Goal: Task Accomplishment & Management: Manage account settings

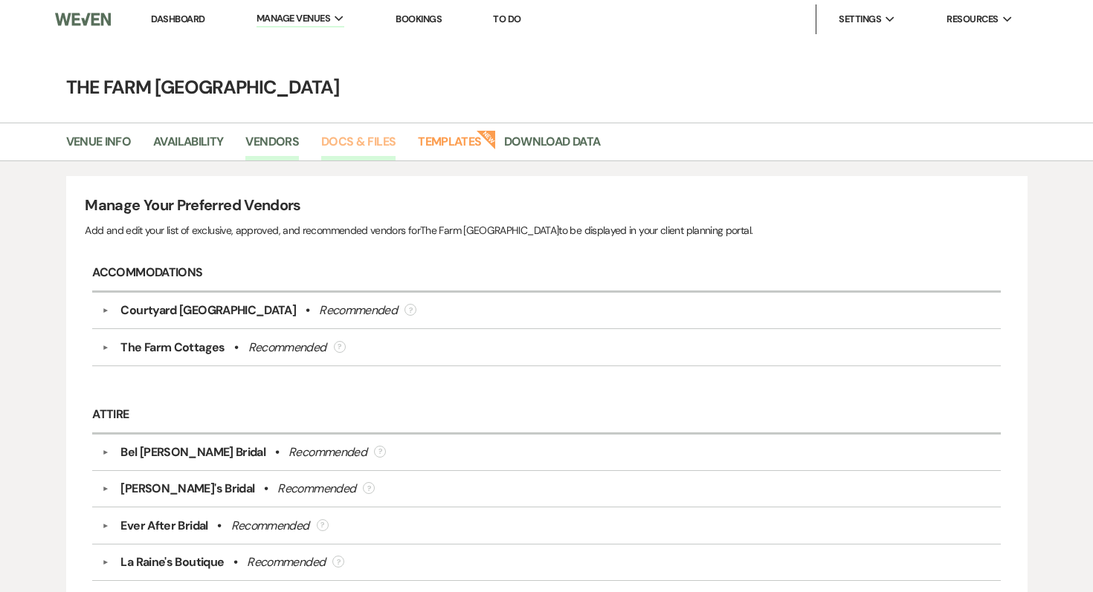
click at [337, 140] on link "Docs & Files" at bounding box center [358, 146] width 74 height 28
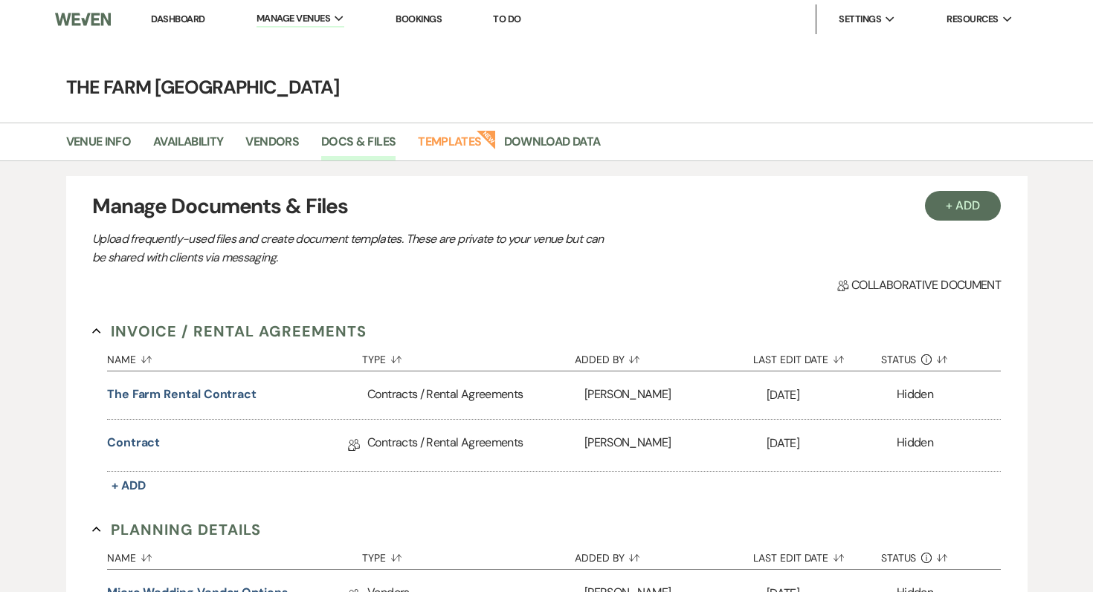
click at [70, 16] on img at bounding box center [83, 19] width 56 height 31
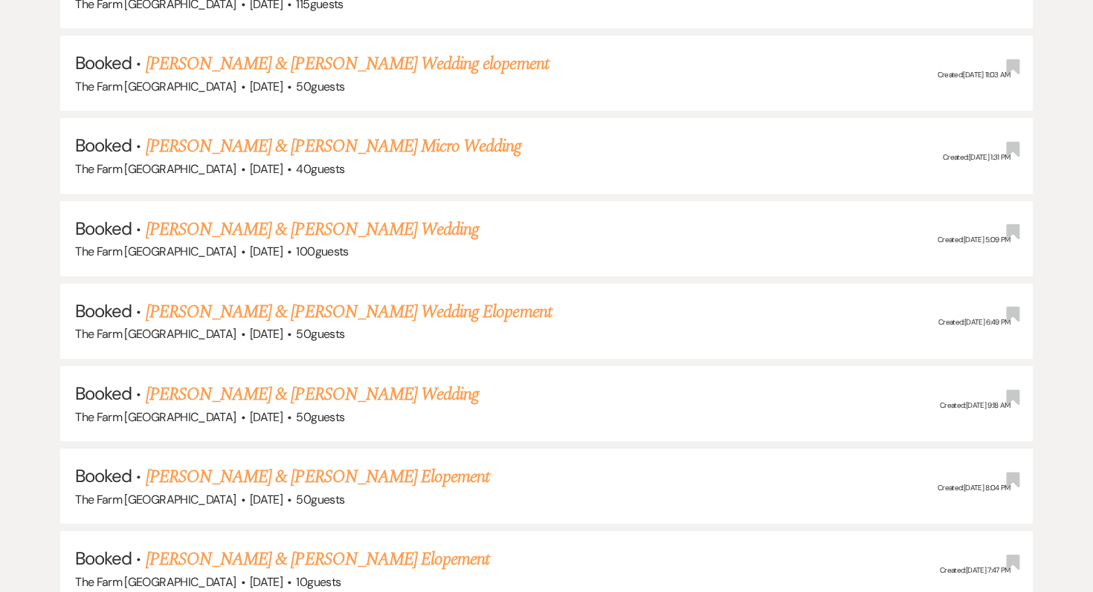
scroll to position [769, 0]
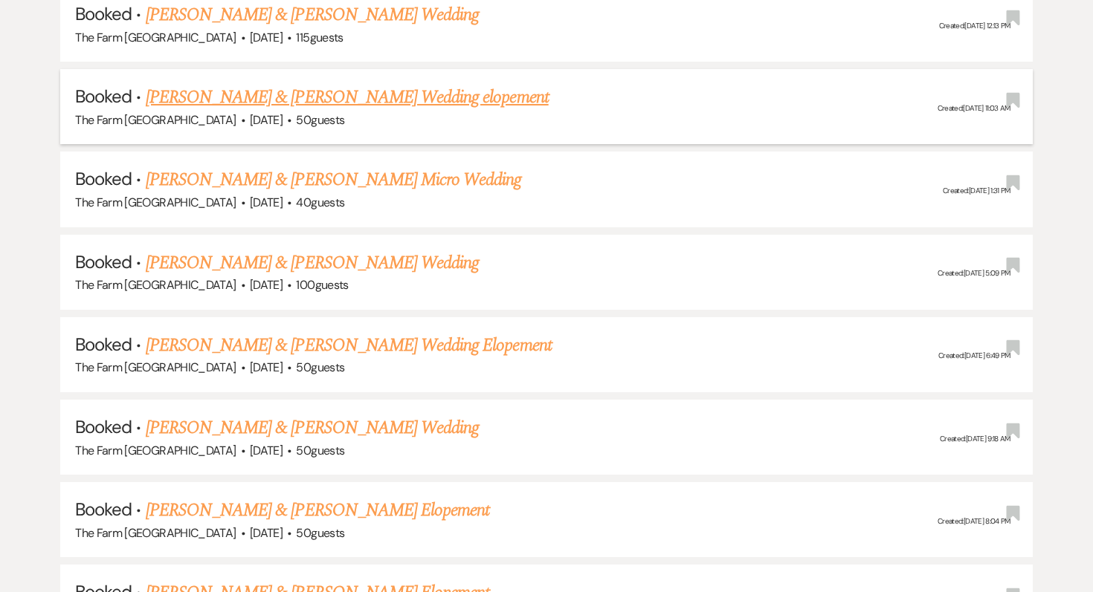
click at [416, 97] on link "[PERSON_NAME] & [PERSON_NAME] Wedding elopement" at bounding box center [347, 97] width 403 height 27
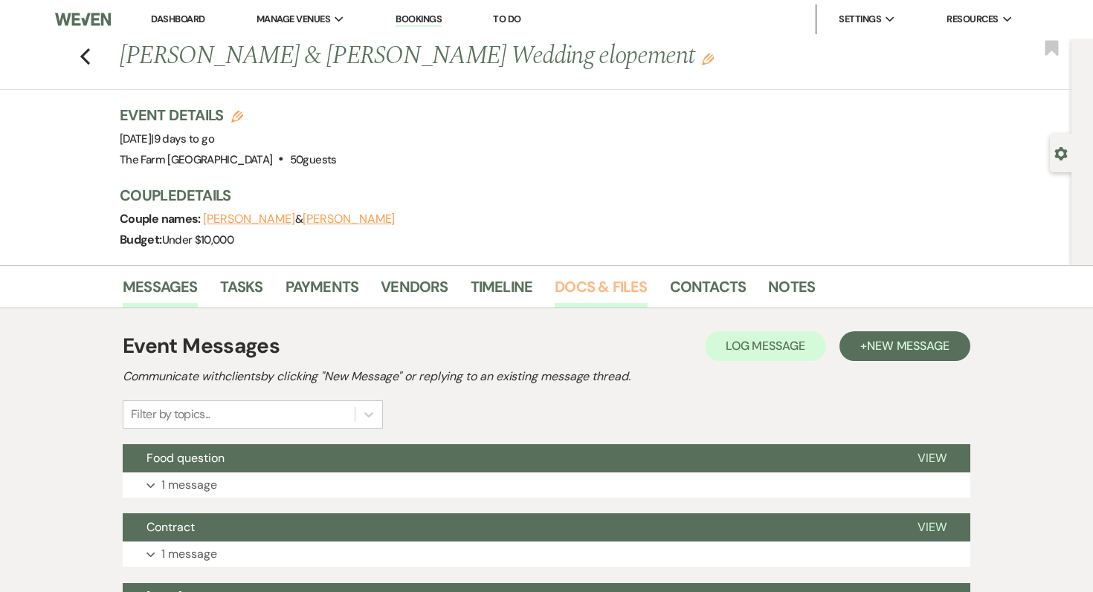
click at [585, 285] on link "Docs & Files" at bounding box center [601, 291] width 92 height 33
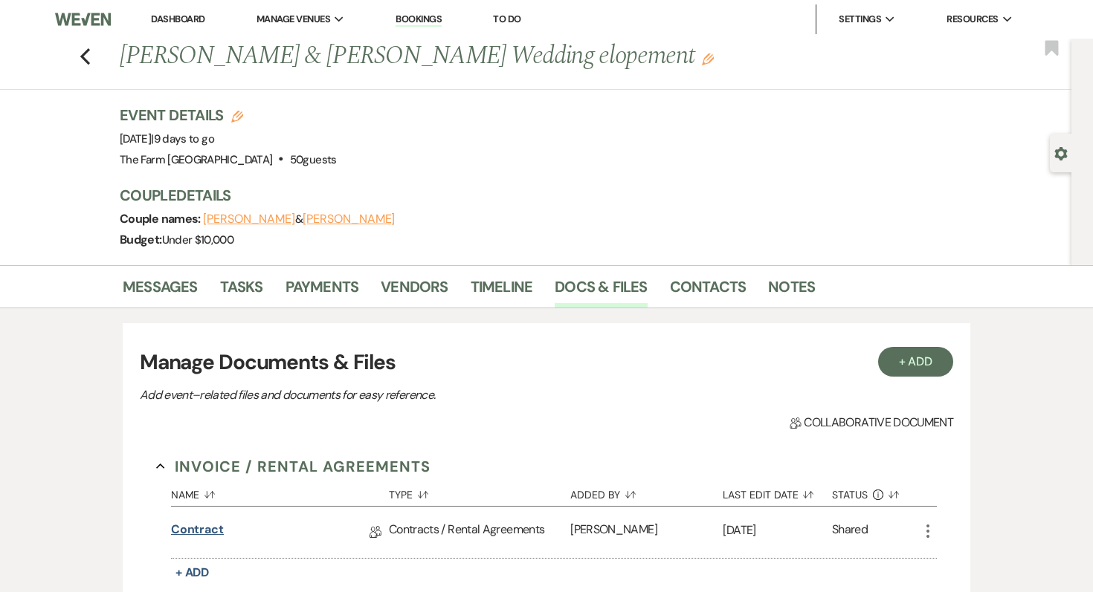
click at [202, 528] on link "Contract" at bounding box center [197, 532] width 53 height 23
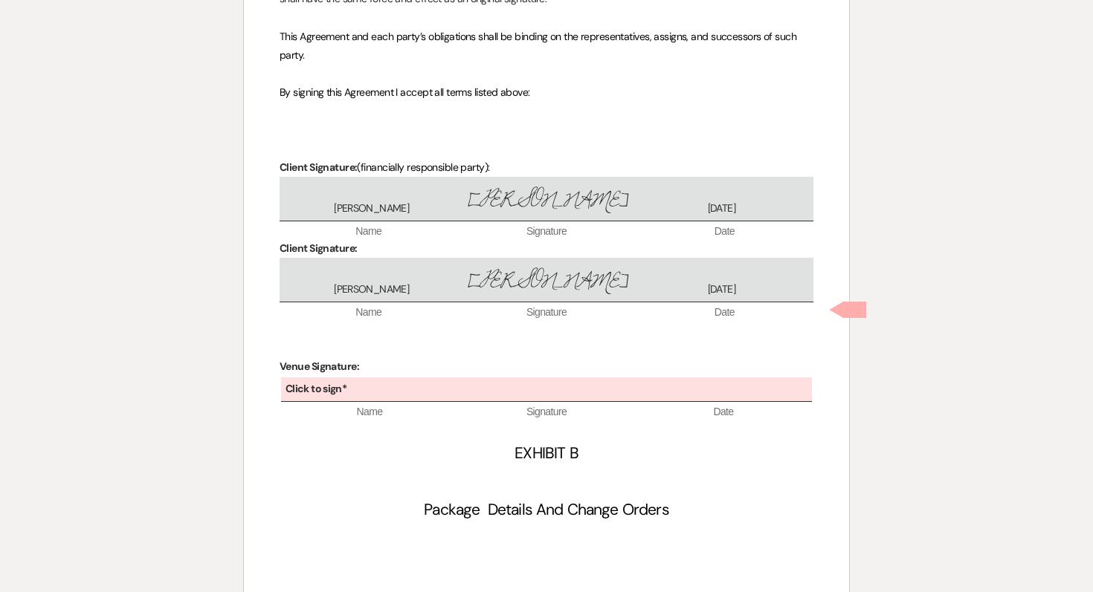
scroll to position [4951, 0]
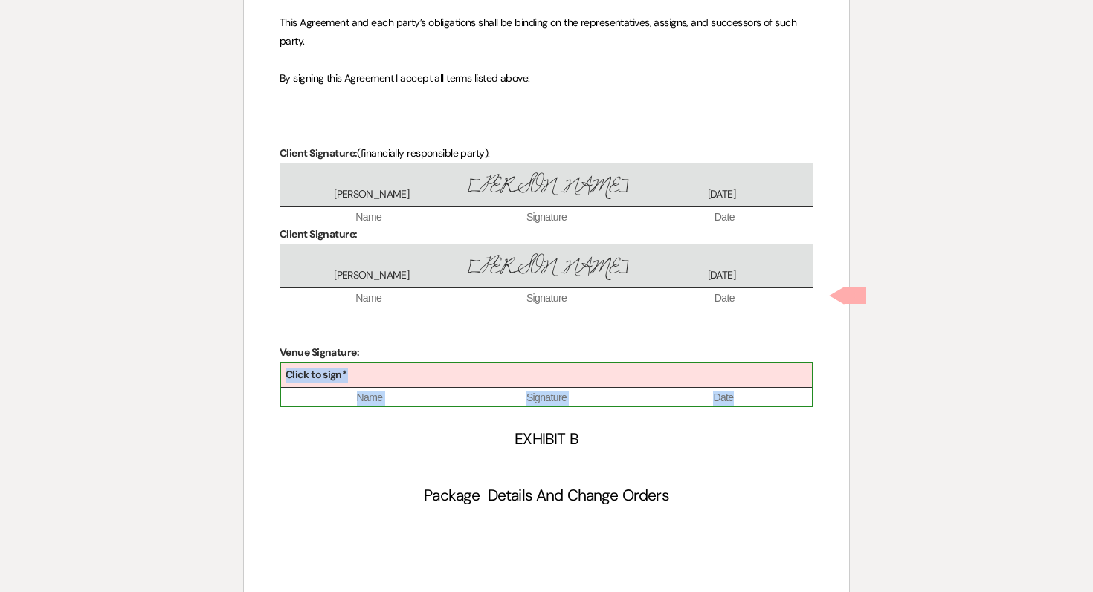
click at [462, 364] on div "Click to sign*" at bounding box center [546, 376] width 531 height 25
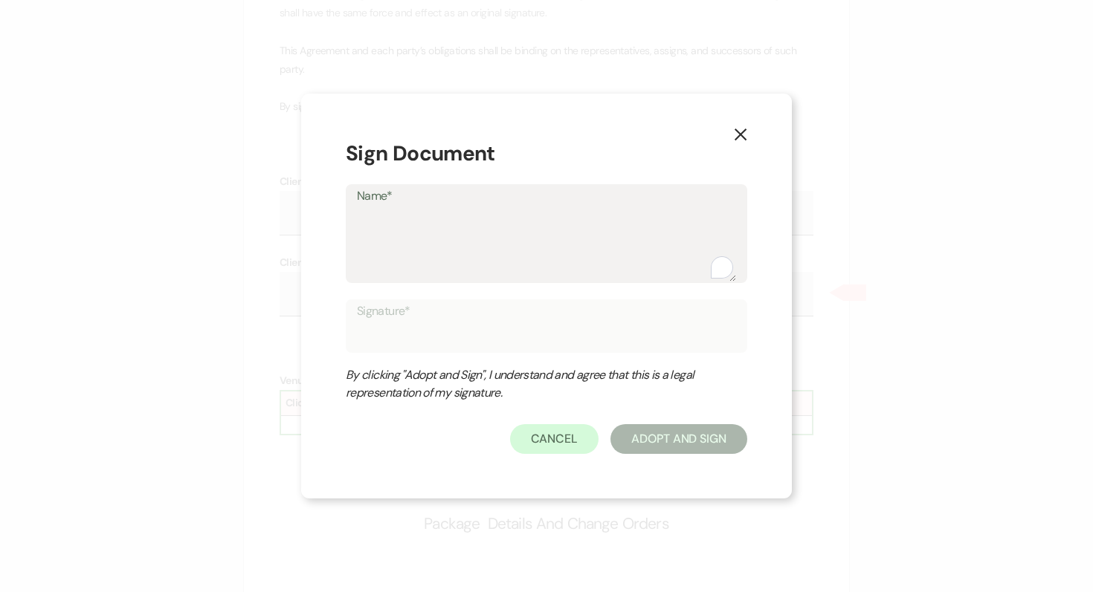
scroll to position [4922, 0]
click at [424, 225] on textarea "Name*" at bounding box center [546, 244] width 379 height 74
type textarea "T"
type input "T"
type textarea "Th"
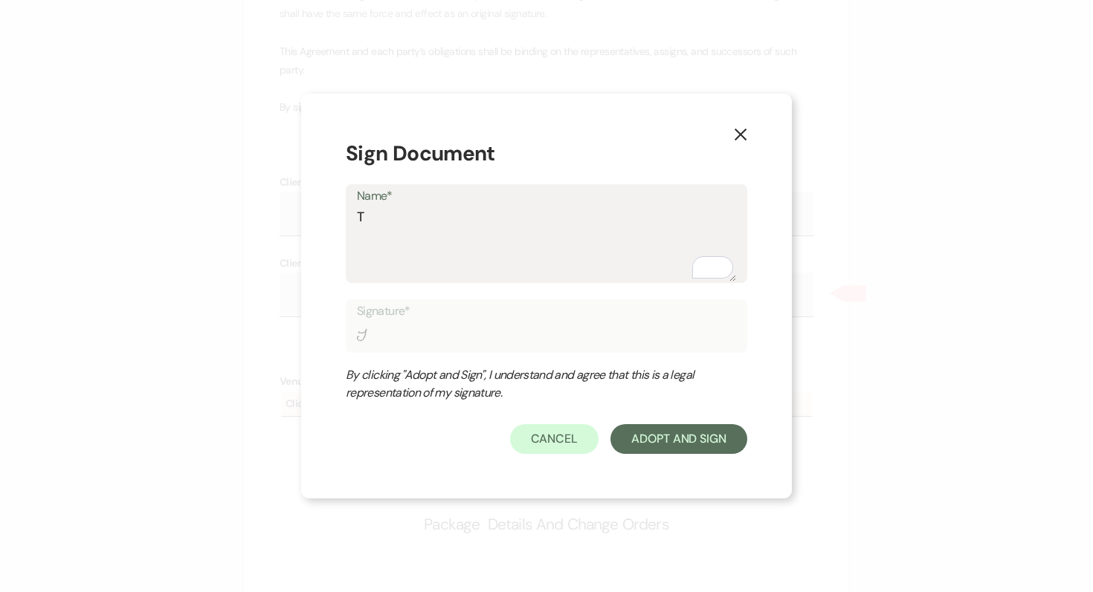
type input "Th"
type textarea "The"
type input "The"
type textarea "The"
type input "The"
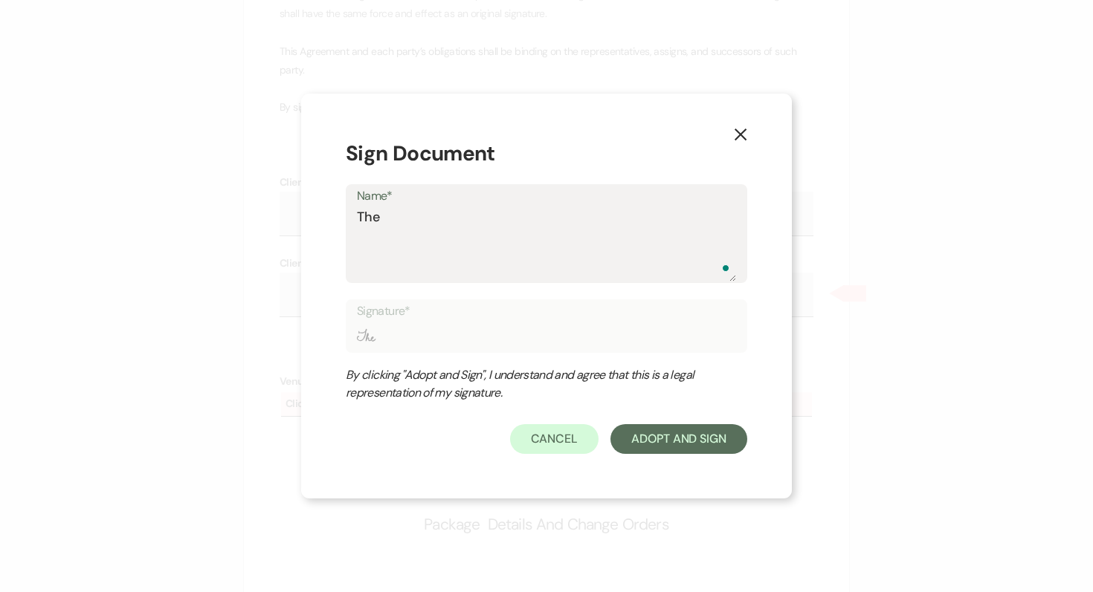
type textarea "The F"
type input "The F"
type textarea "The Fa"
type input "The Fa"
type textarea "The Far"
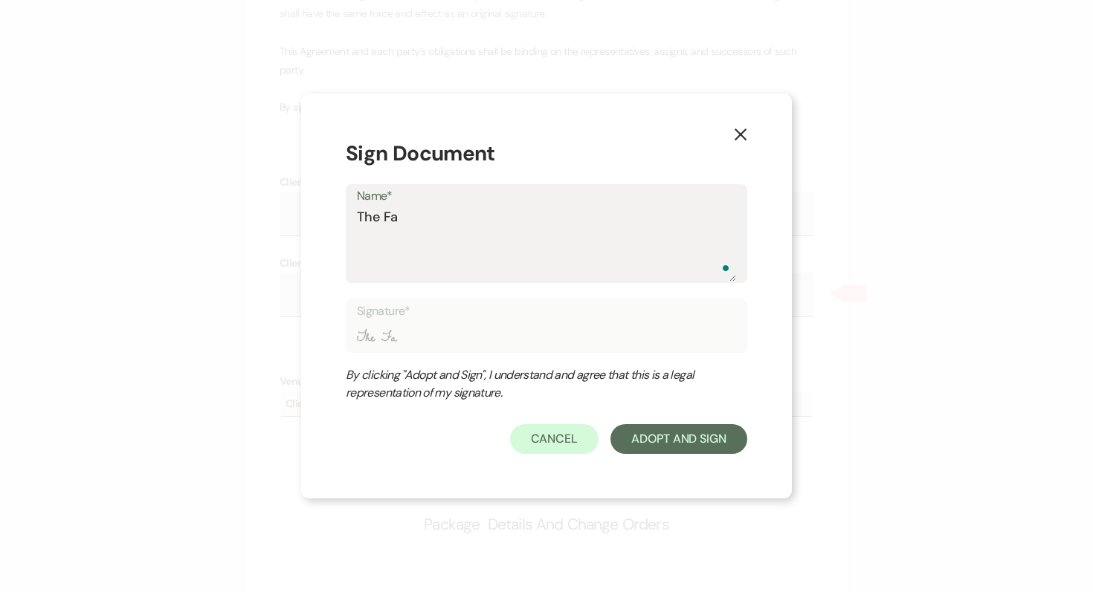
type input "The Far"
type textarea "The Farm"
type input "The Farm"
type textarea "The Farm"
type input "The Farm"
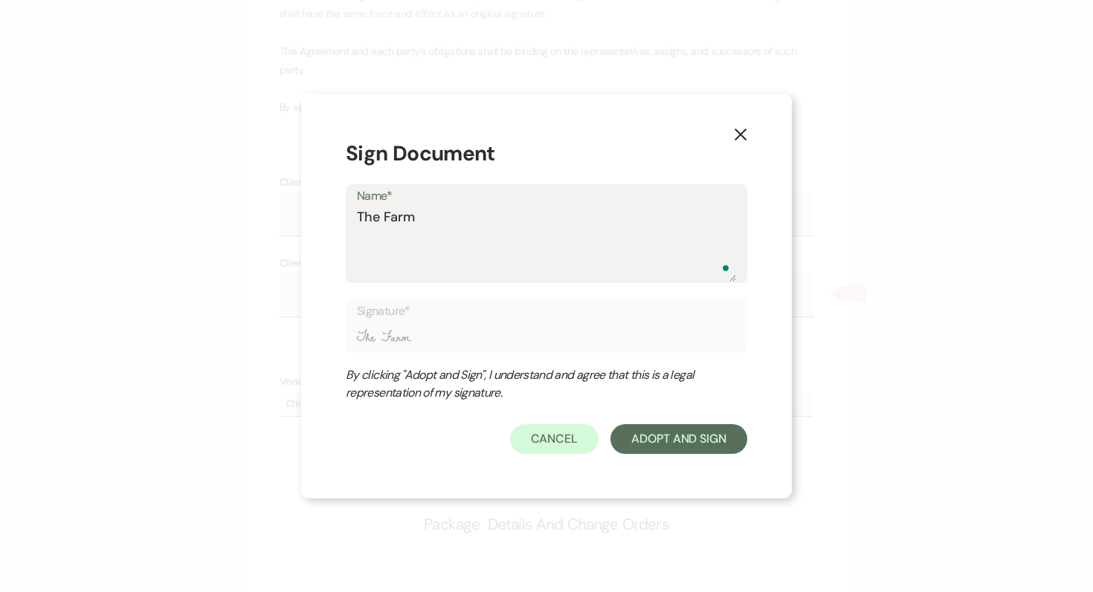
type textarea "The Farm R"
type input "The Farm R"
type textarea "The Farm Ro"
type input "The Farm Ro"
type textarea "The Farm Rom"
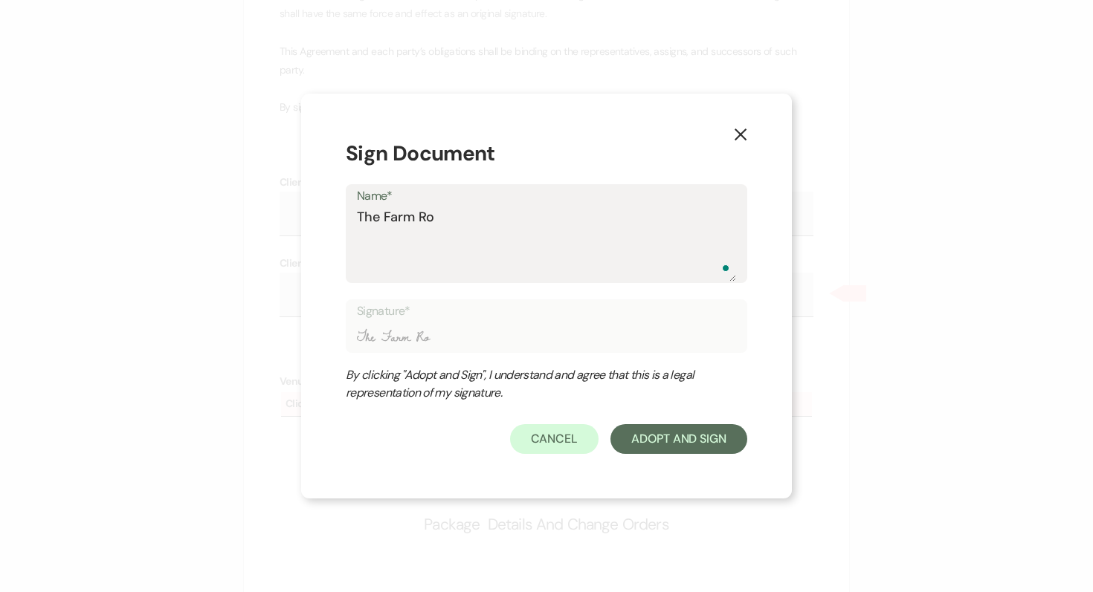
type input "The Farm Rom"
type textarea "The Farm [GEOGRAPHIC_DATA]"
type input "The Farm [GEOGRAPHIC_DATA]"
type textarea "The Farm [GEOGRAPHIC_DATA]"
type input "The Farm [GEOGRAPHIC_DATA]"
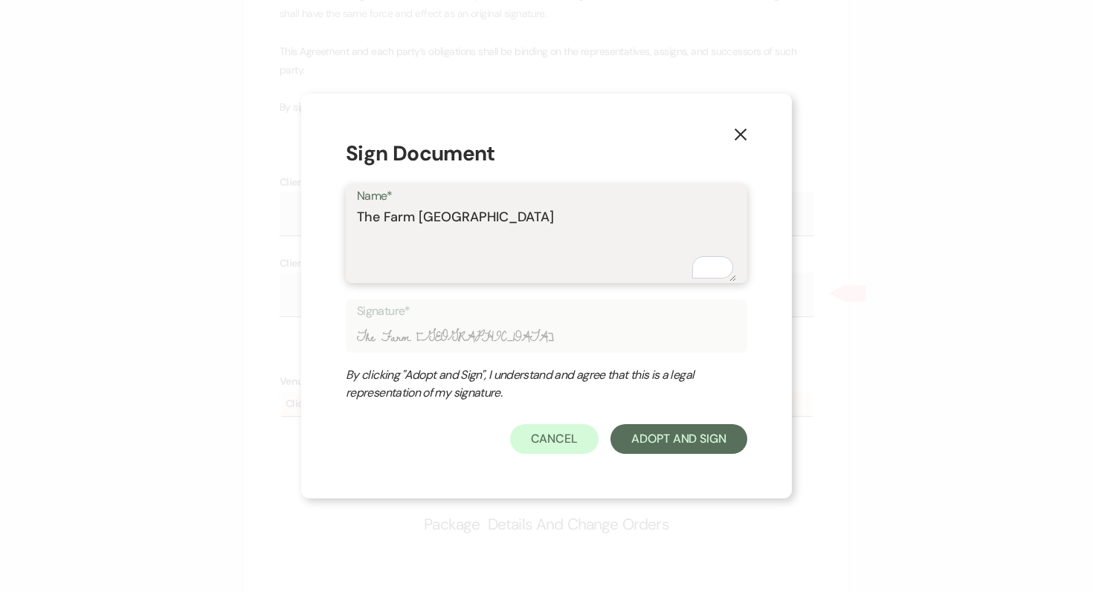
type textarea "The Farm Rome G"
type input "The Farm Rome G"
type textarea "The Farm Rome Ga"
type input "The Farm Rome Ga"
type textarea "The Farm Rome G"
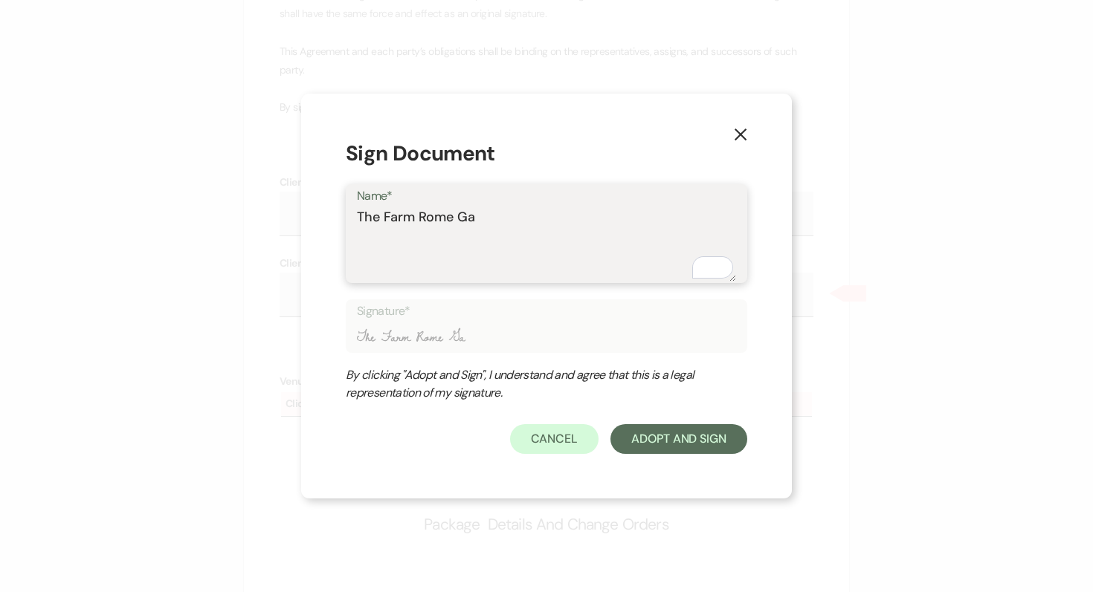
type input "The Farm Rome G"
type textarea "The Farm Rome GA"
type input "The Farm Rome GA"
type textarea "The Farm Rome GA,"
type input "The Farm Rome GA,"
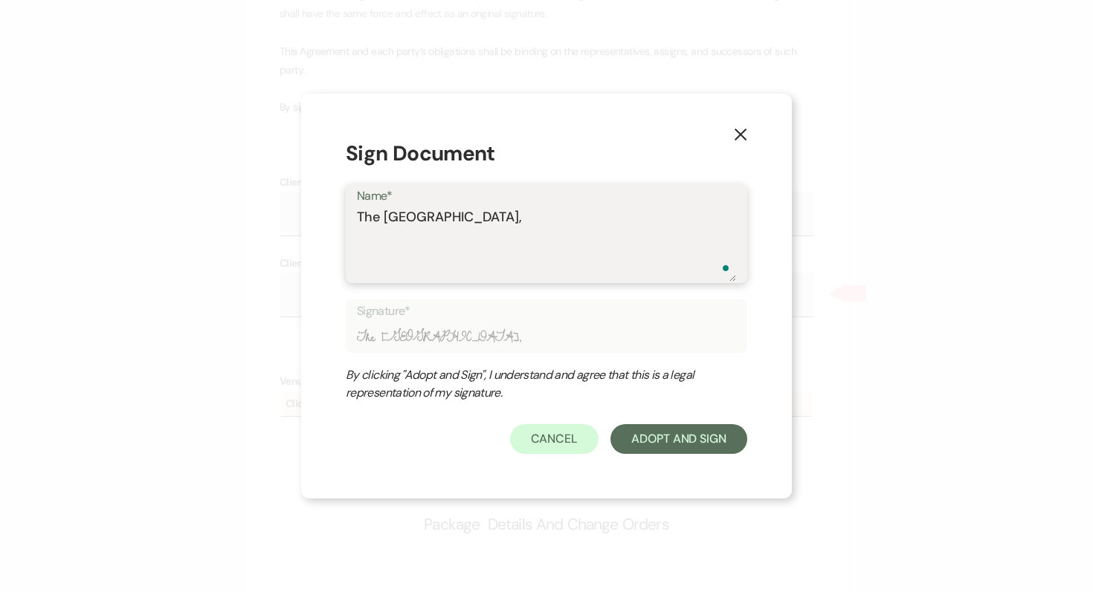
type textarea "The Farm Rome GA,"
type input "The Farm Rome GA,"
type textarea "The Farm Rome GA, L"
type input "The Farm Rome GA, L"
type textarea "The Farm Rome GA, LL"
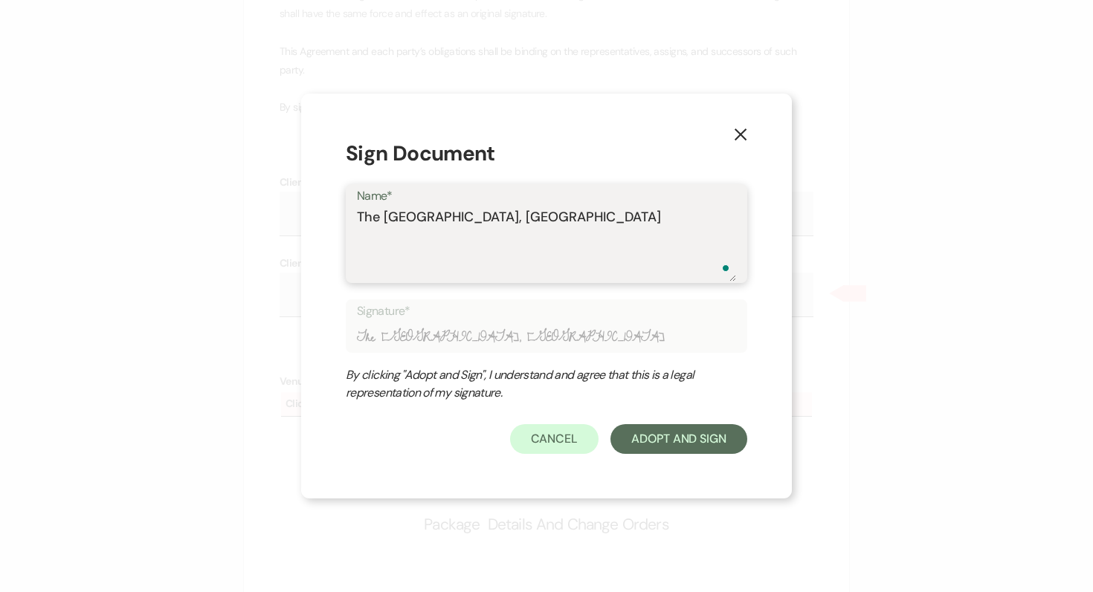
type input "The Farm Rome GA, LL"
type textarea "The Farm Rome GA, LLC"
type input "The Farm Rome GA, LLC"
type textarea "The Farm Rome GA, LLC."
type input "The Farm Rome GA, LLC."
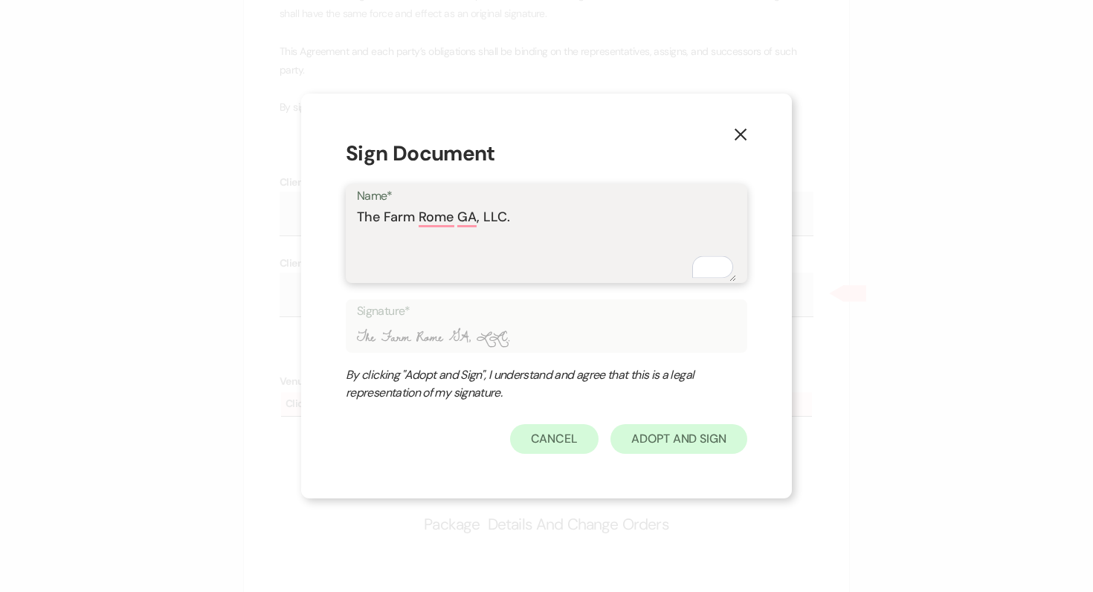
type textarea "The Farm Rome GA, LLC."
click at [665, 447] on button "Adopt And Sign" at bounding box center [678, 439] width 137 height 30
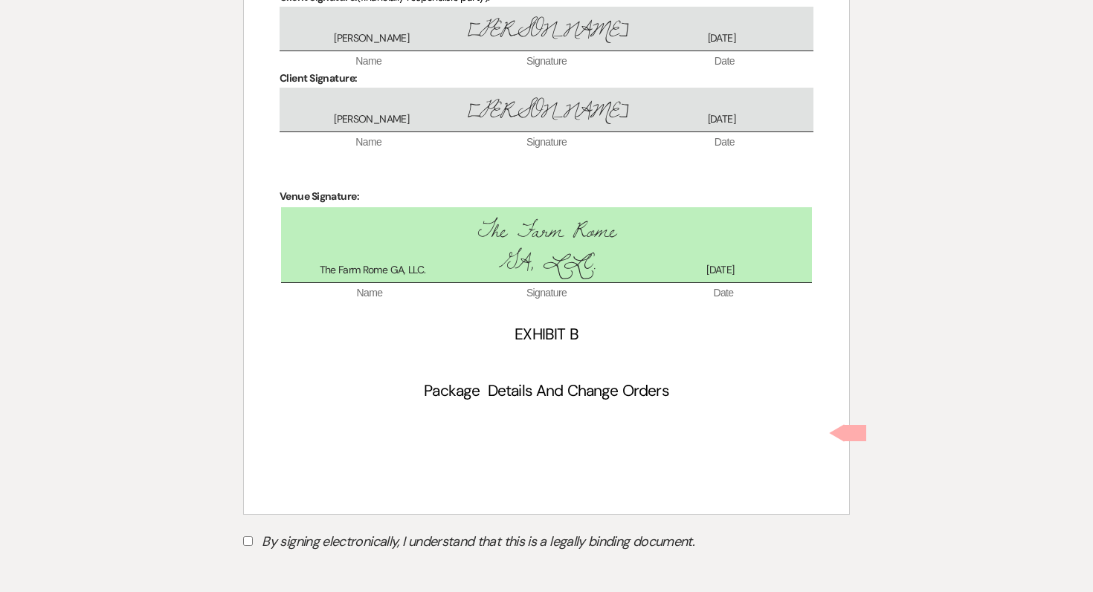
scroll to position [5109, 0]
click at [250, 535] on input "By signing electronically, I understand that this is a legally binding document." at bounding box center [248, 540] width 10 height 10
checkbox input "true"
click at [298, 564] on button "Submit" at bounding box center [295, 577] width 104 height 27
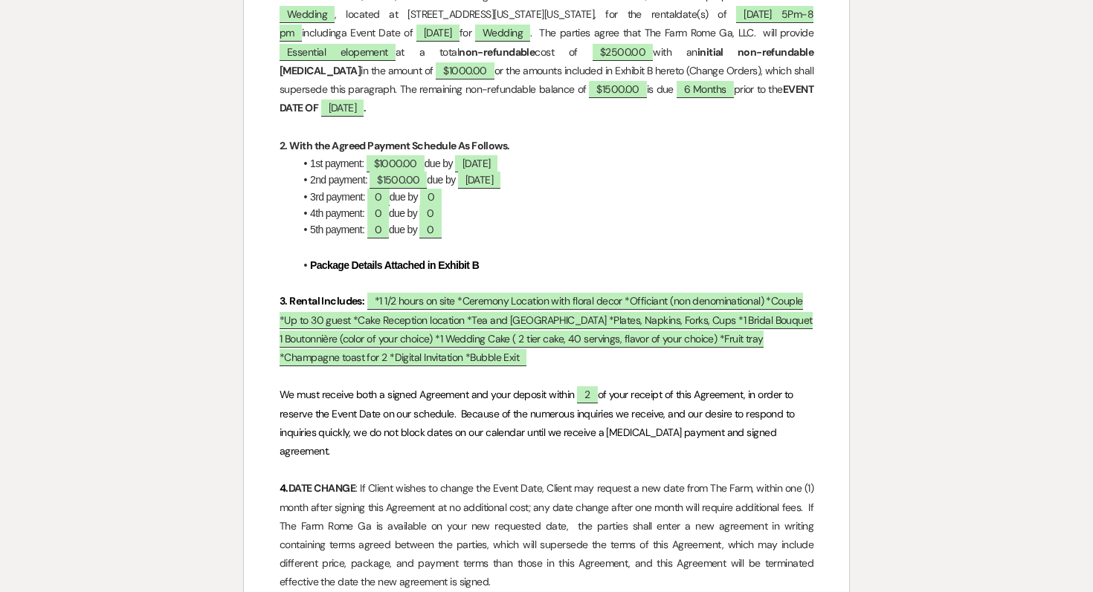
scroll to position [0, 0]
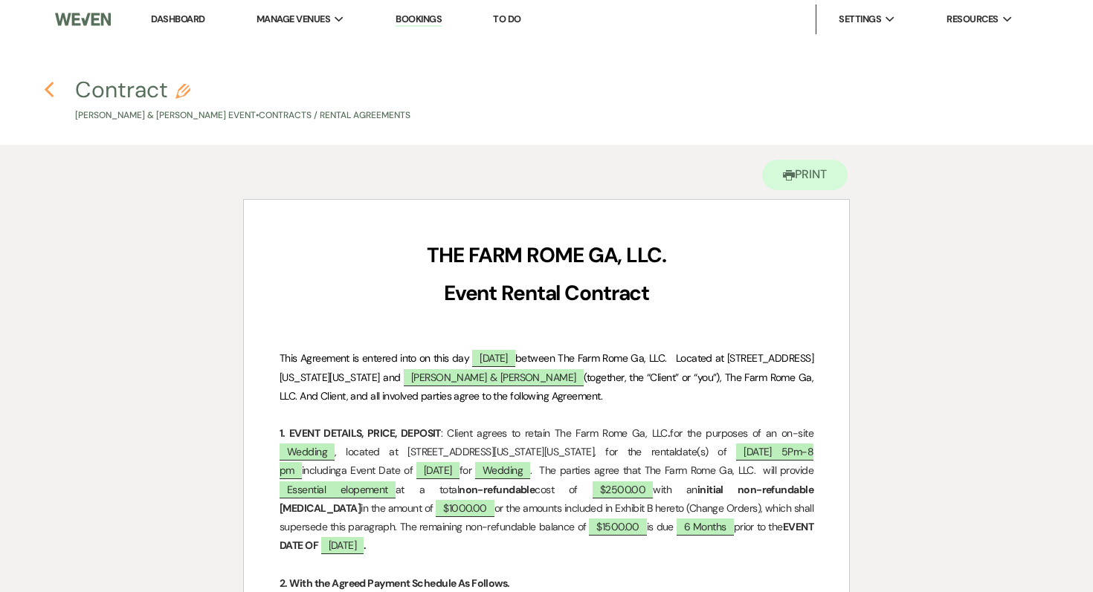
click at [46, 87] on use "button" at bounding box center [49, 90] width 10 height 16
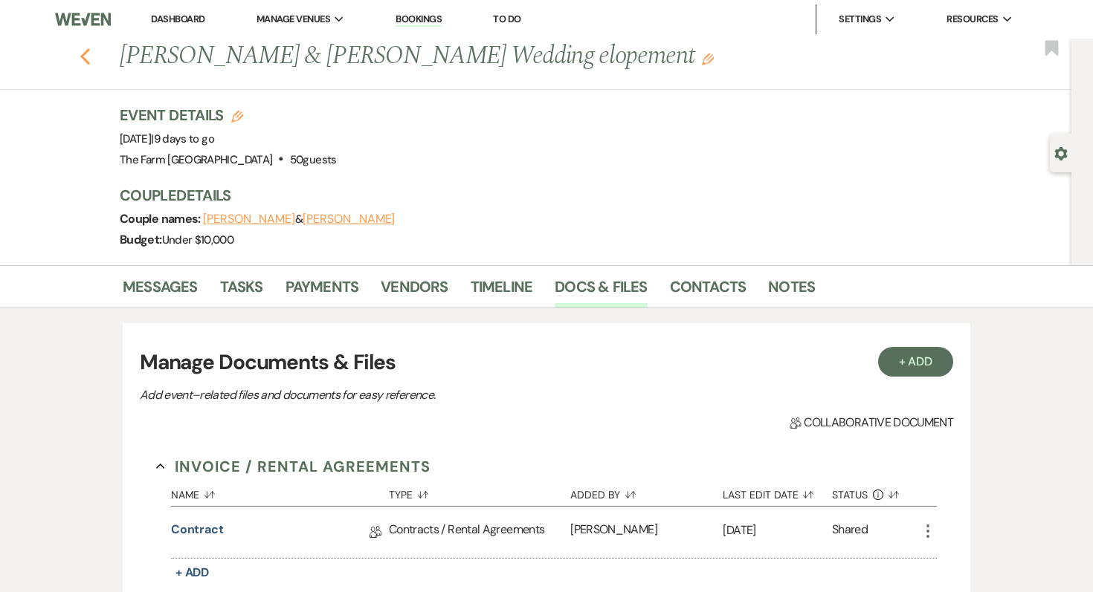
click at [81, 57] on use "button" at bounding box center [85, 56] width 10 height 16
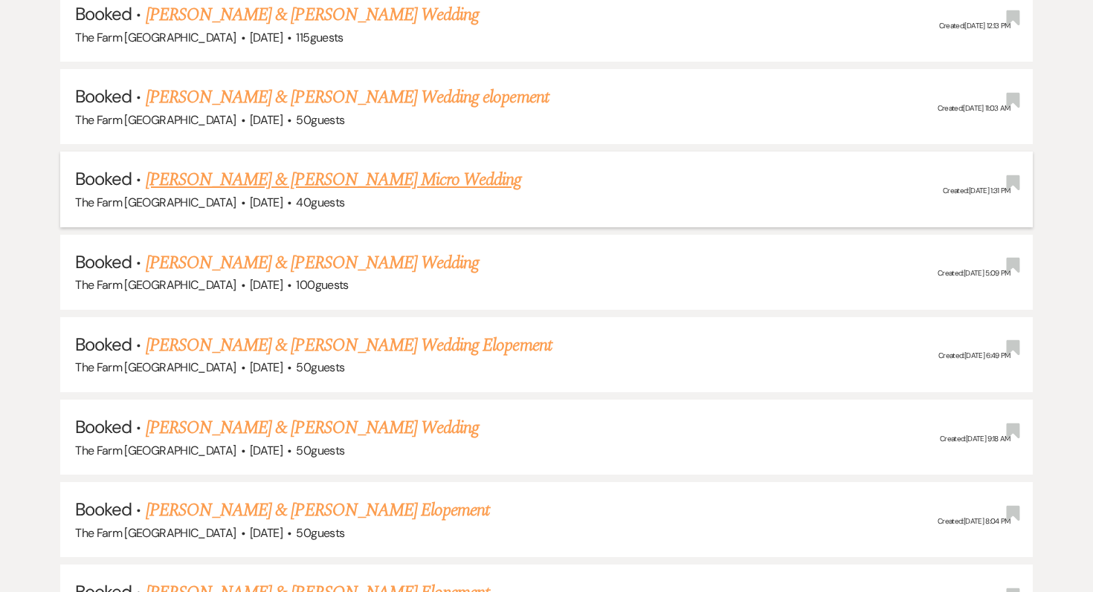
click at [213, 181] on link "[PERSON_NAME] & [PERSON_NAME] Micro Wedding" at bounding box center [334, 180] width 376 height 27
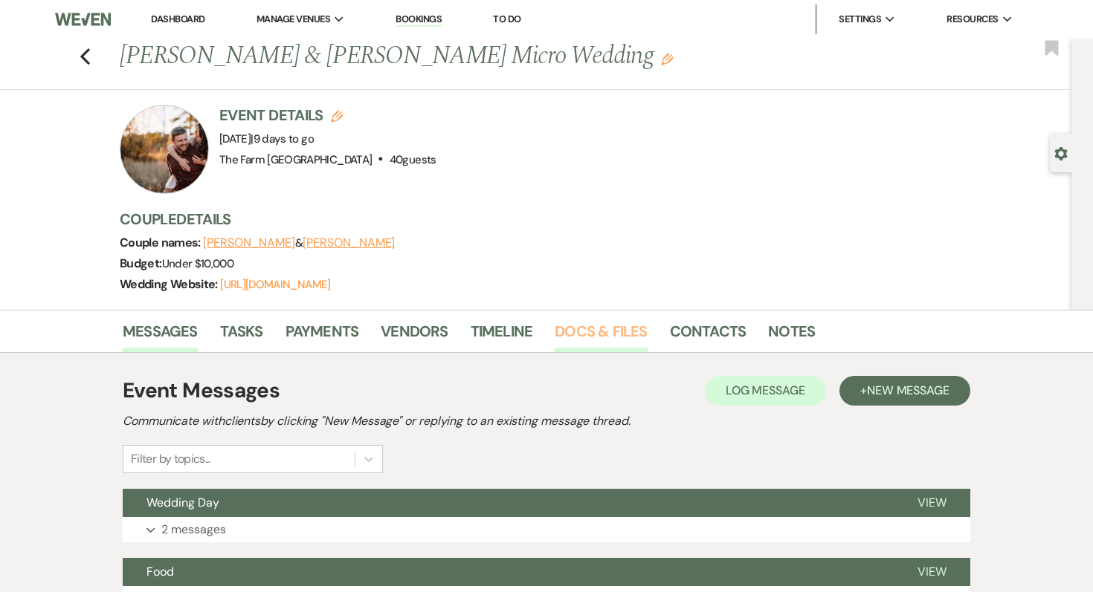
click at [583, 349] on link "Docs & Files" at bounding box center [601, 336] width 92 height 33
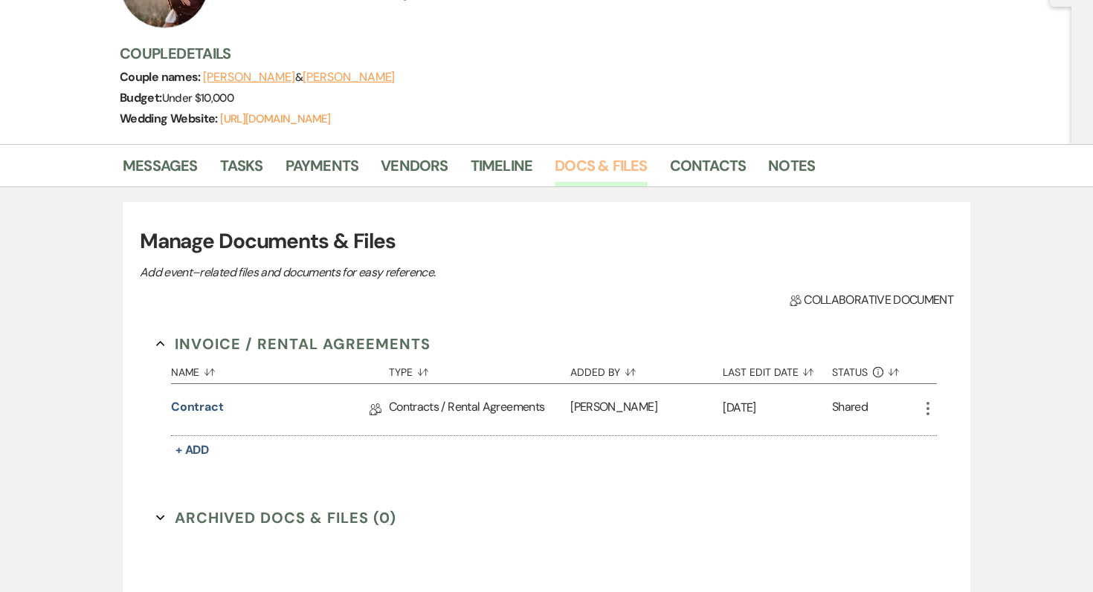
scroll to position [373, 0]
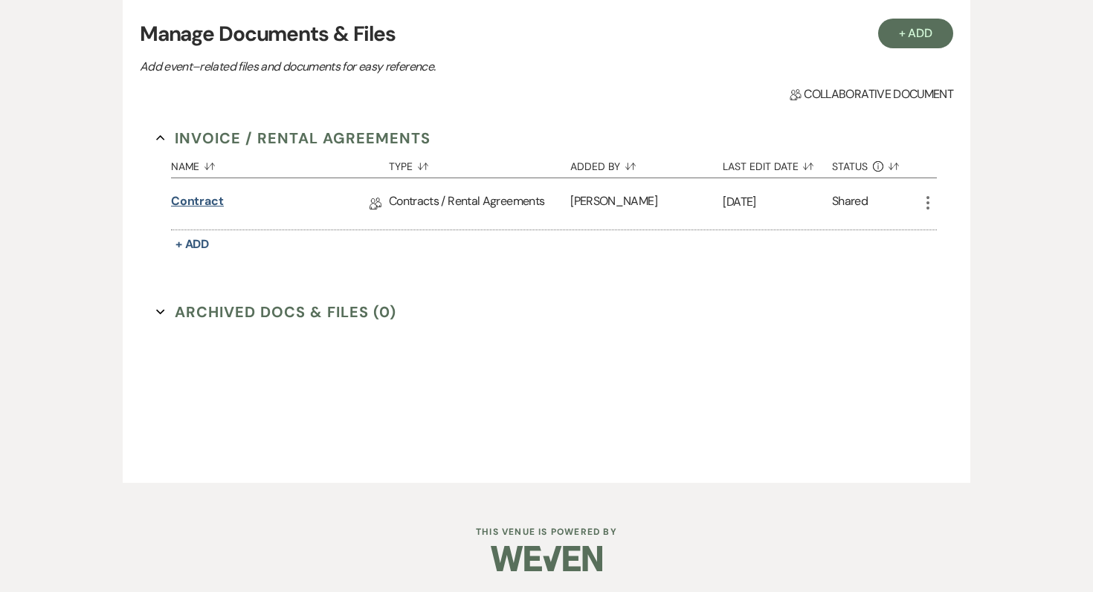
click at [185, 200] on link "Contract" at bounding box center [197, 204] width 53 height 23
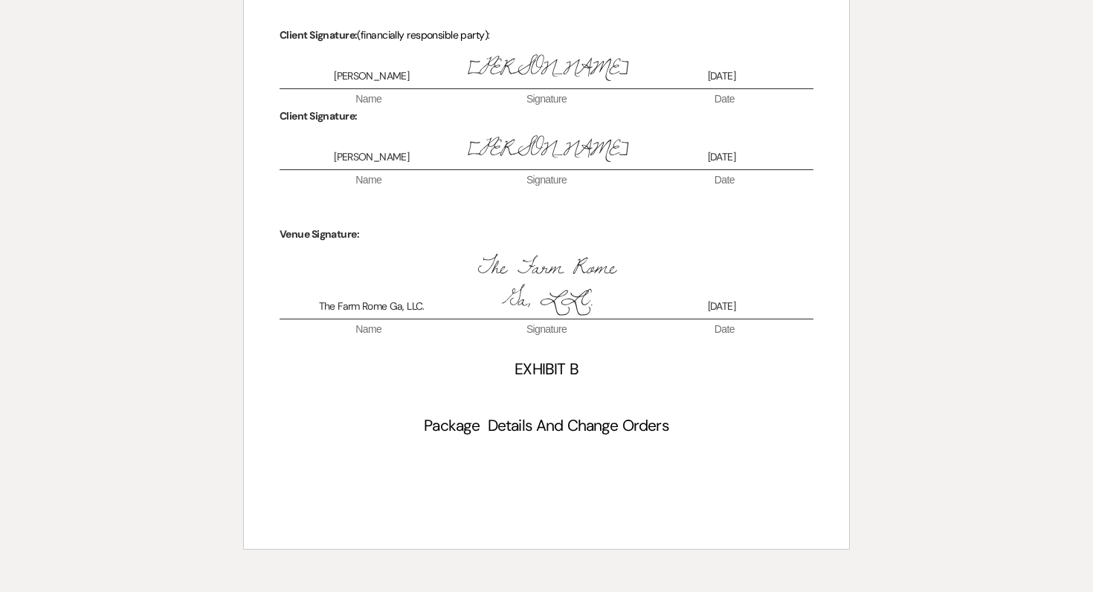
scroll to position [5081, 0]
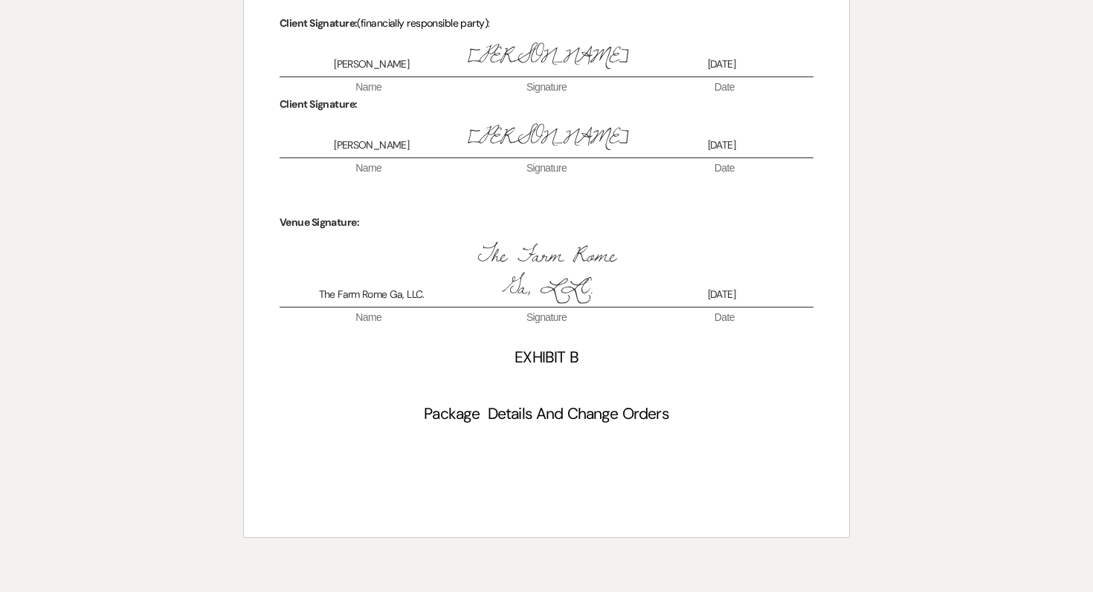
scroll to position [373, 0]
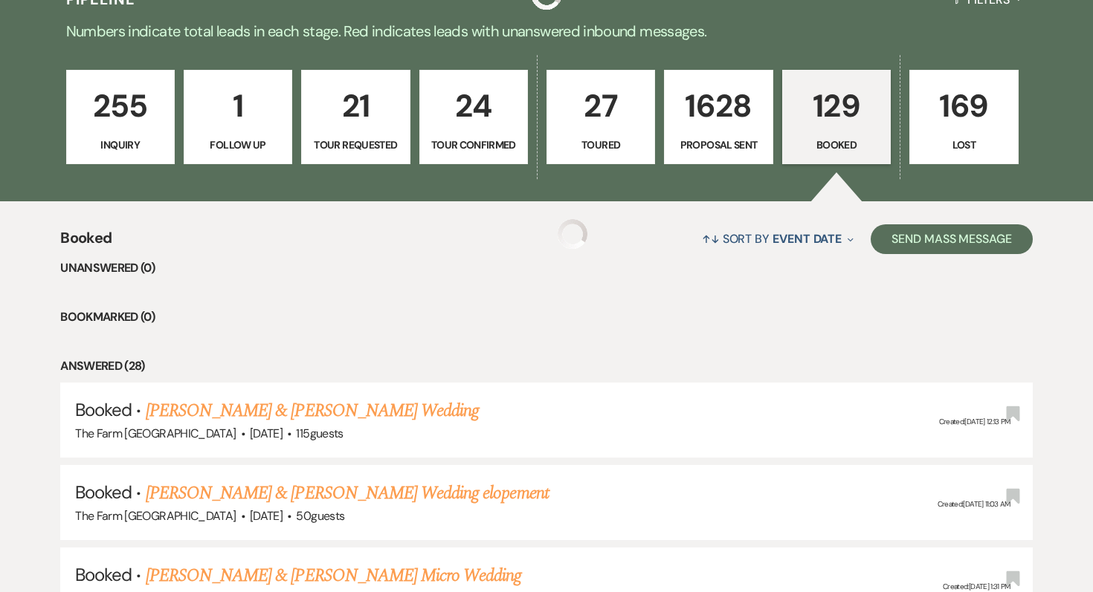
scroll to position [769, 0]
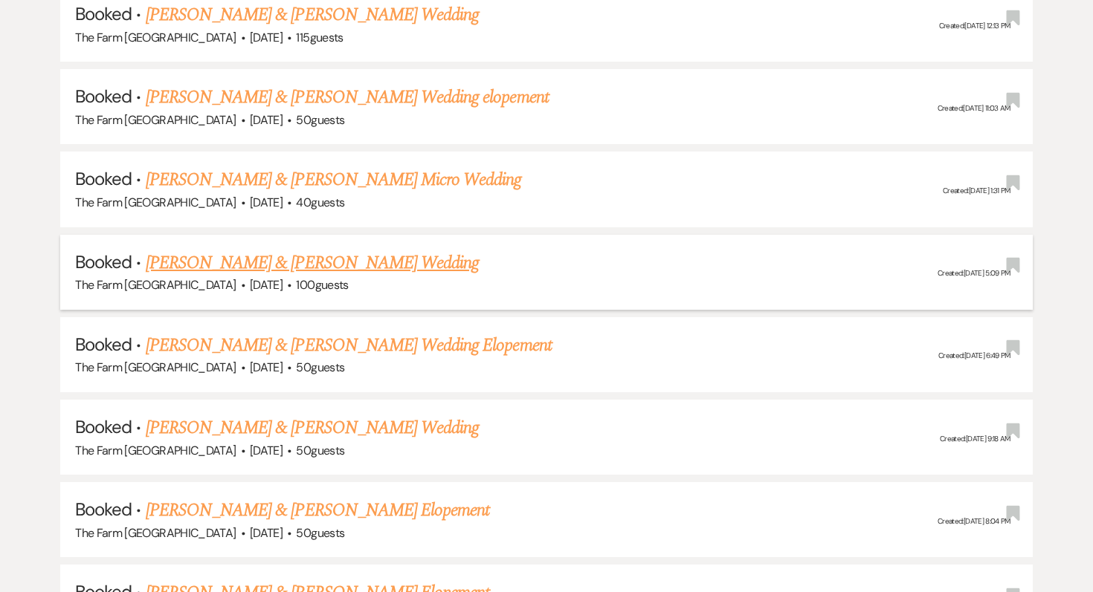
click at [287, 264] on link "[PERSON_NAME] & [PERSON_NAME] Wedding" at bounding box center [312, 263] width 333 height 27
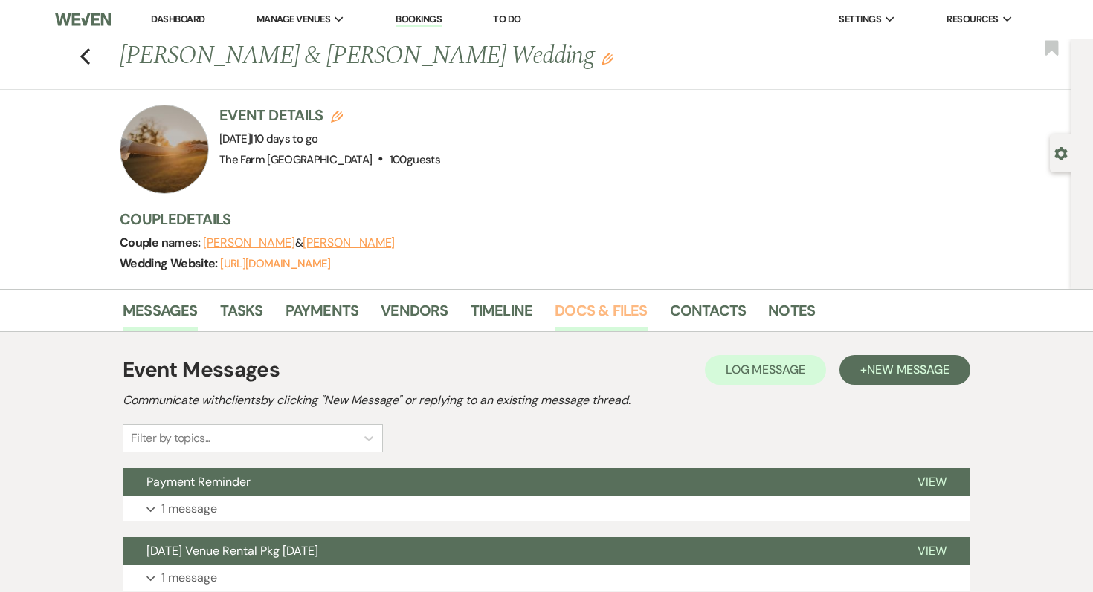
click at [567, 314] on link "Docs & Files" at bounding box center [601, 315] width 92 height 33
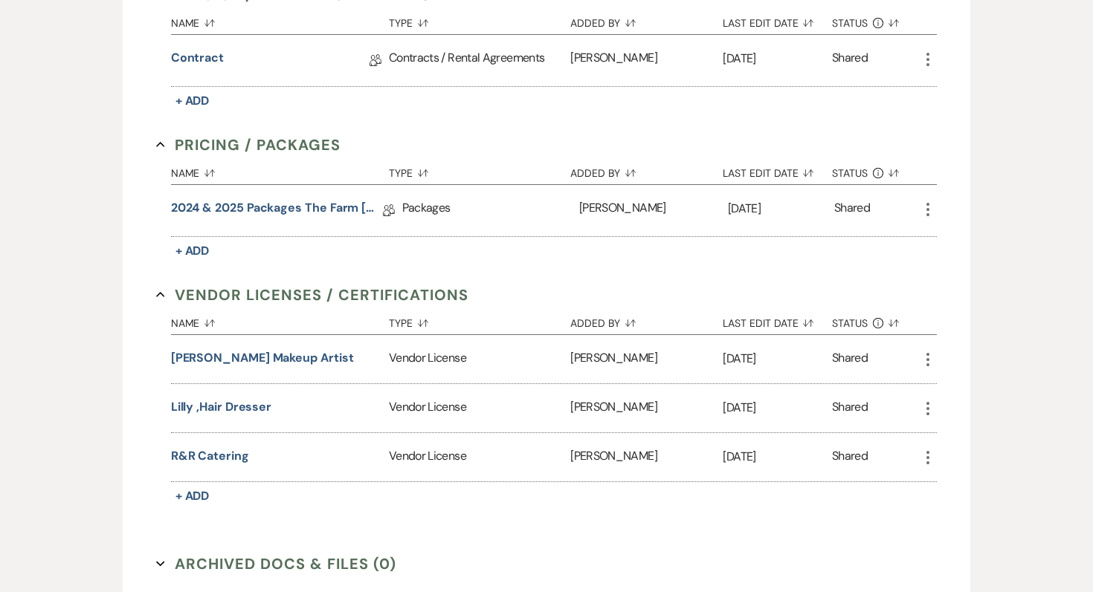
scroll to position [476, 0]
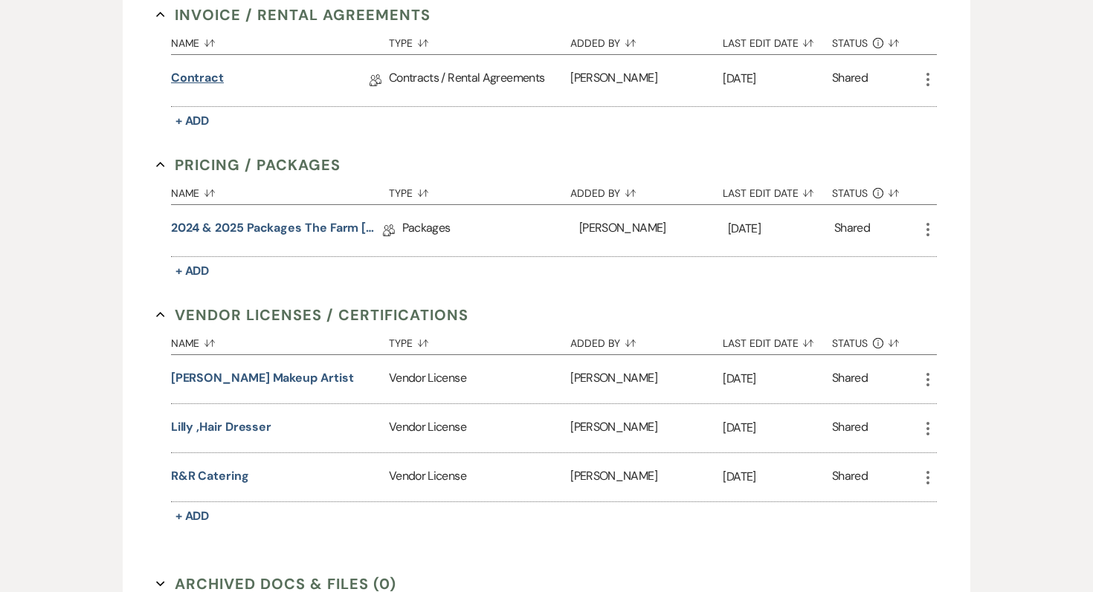
click at [190, 74] on link "Contract" at bounding box center [197, 80] width 53 height 23
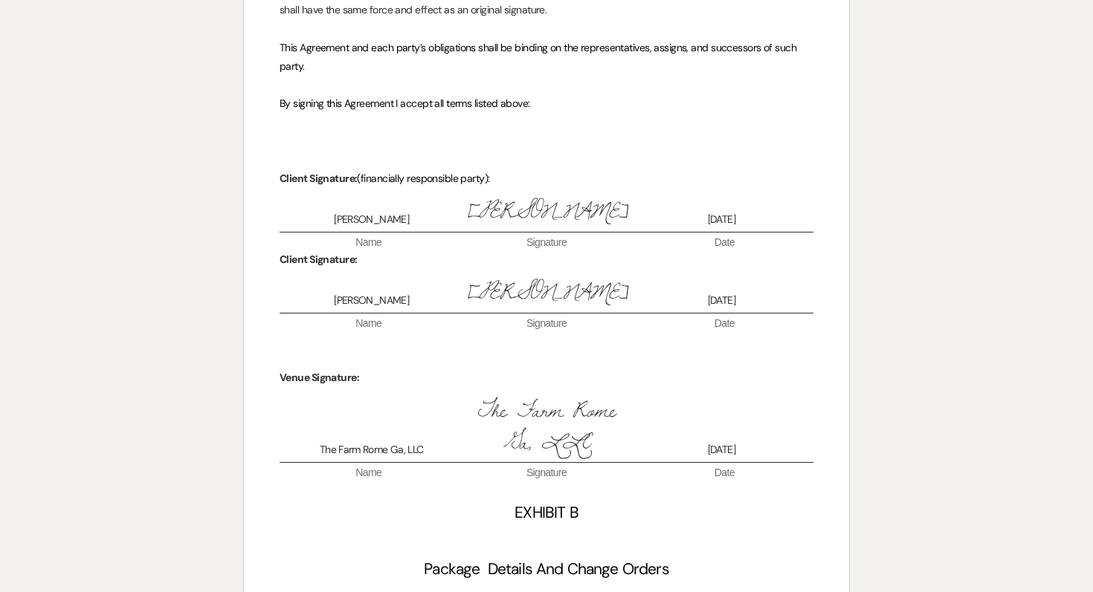
scroll to position [4928, 0]
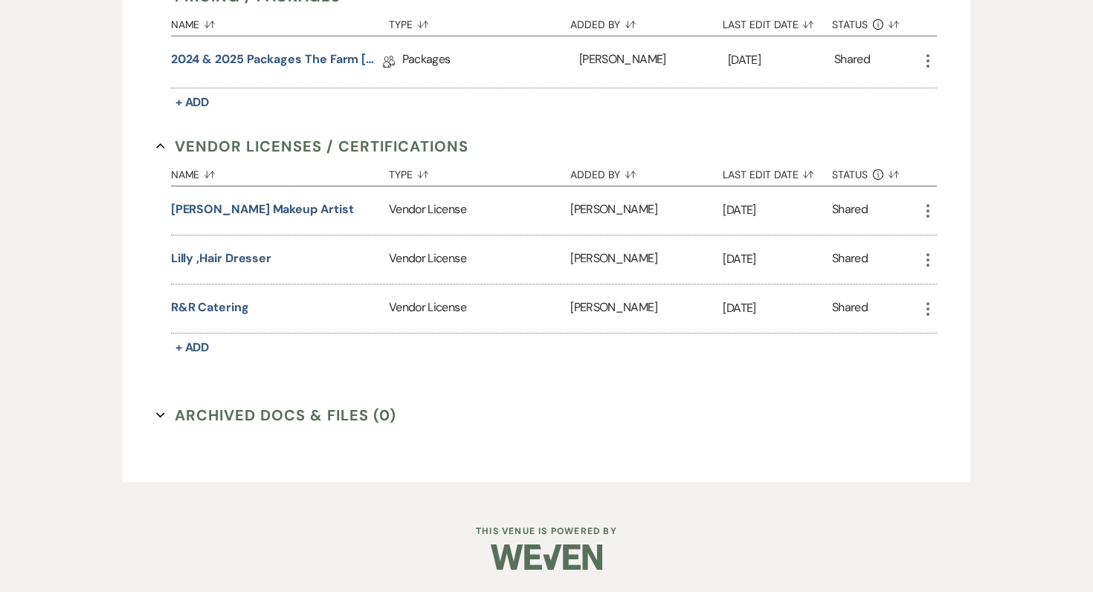
scroll to position [476, 0]
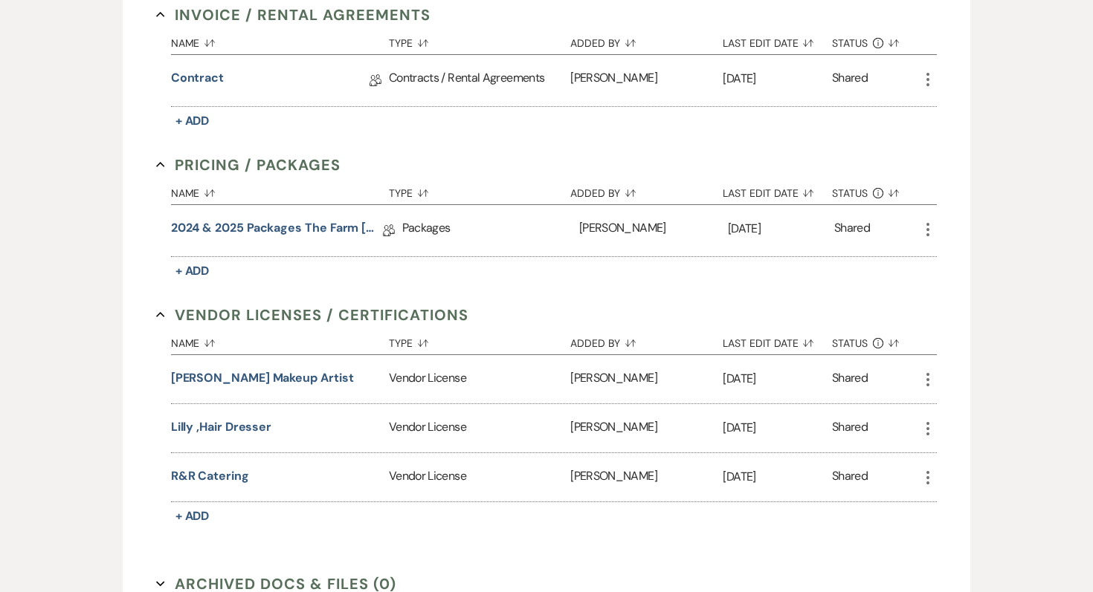
scroll to position [769, 0]
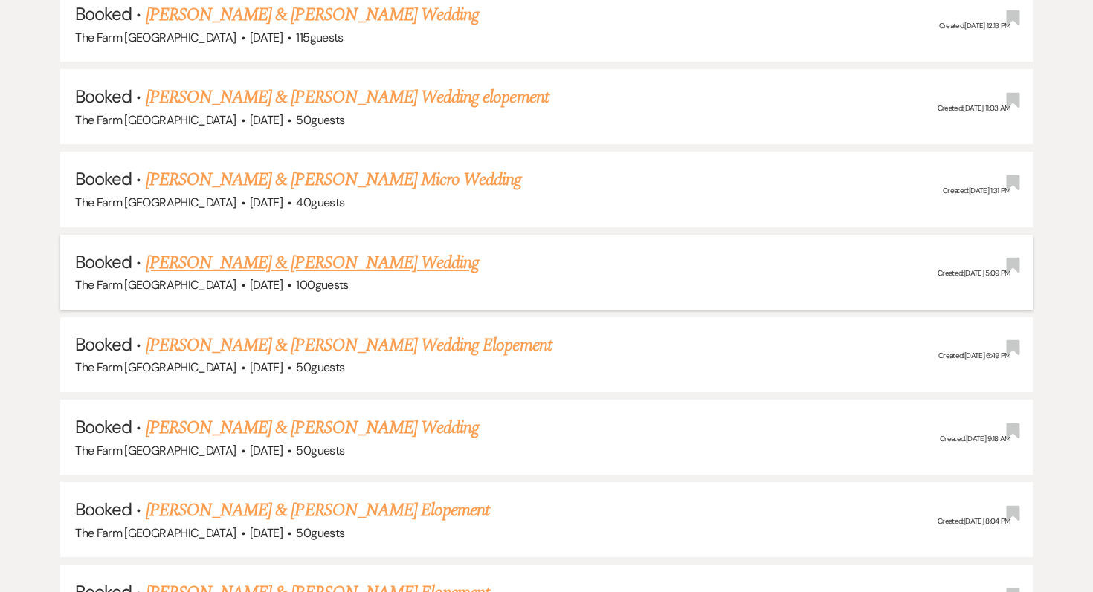
click at [266, 256] on link "[PERSON_NAME] & [PERSON_NAME] Wedding" at bounding box center [312, 263] width 333 height 27
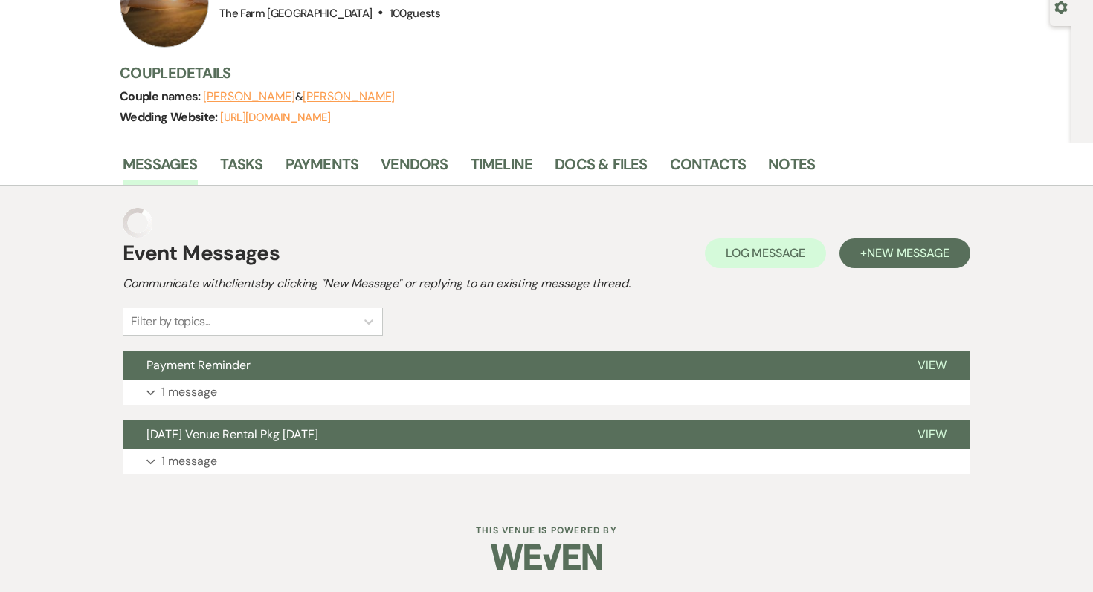
scroll to position [117, 0]
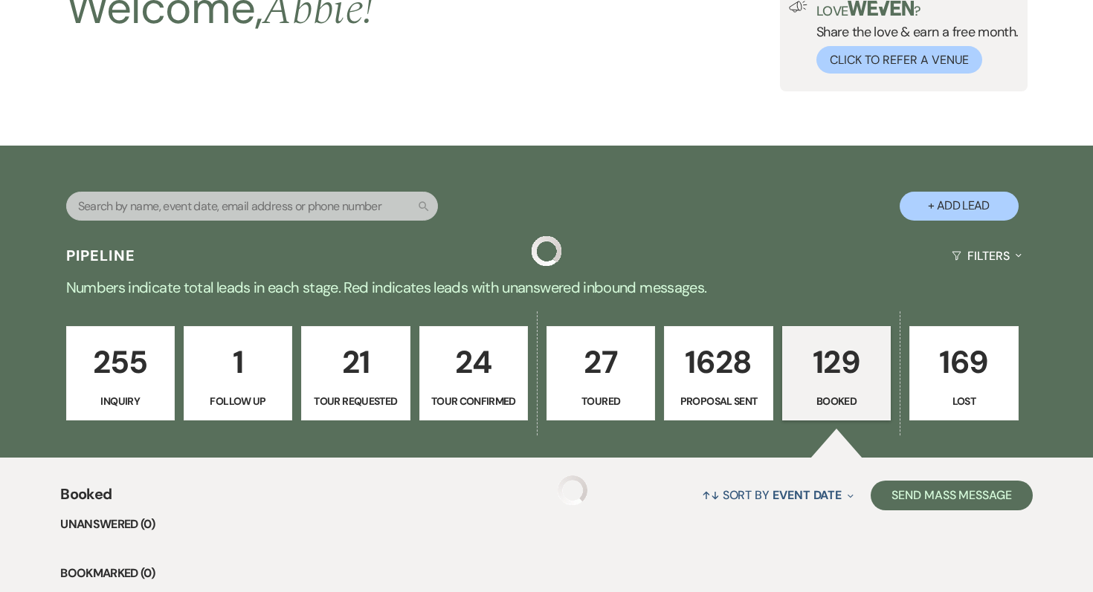
scroll to position [769, 0]
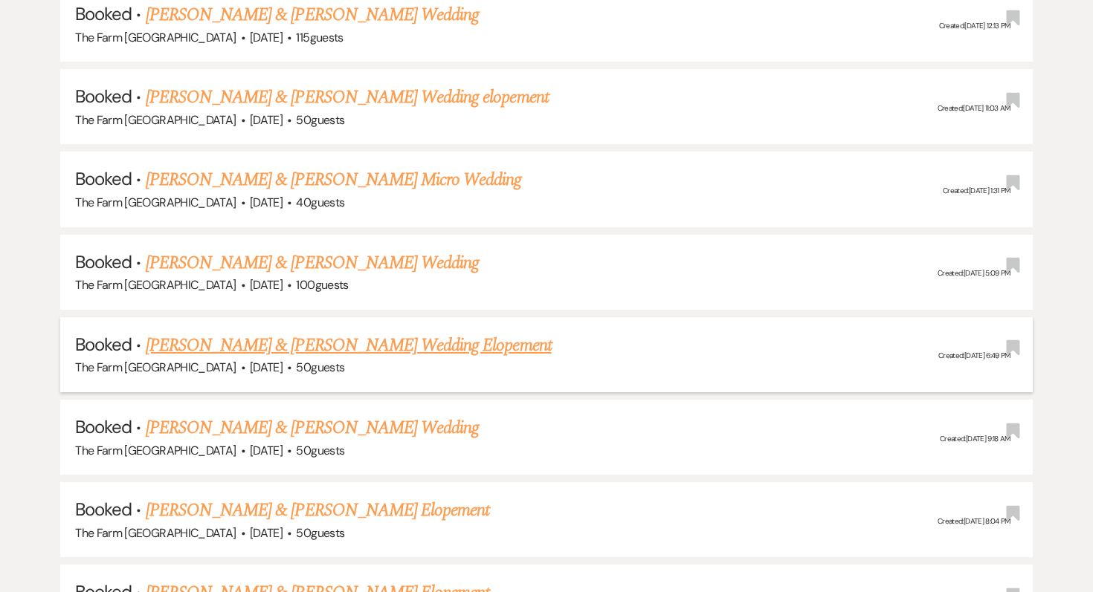
click at [274, 335] on link "[PERSON_NAME] & [PERSON_NAME] Wedding Elopement" at bounding box center [349, 345] width 406 height 27
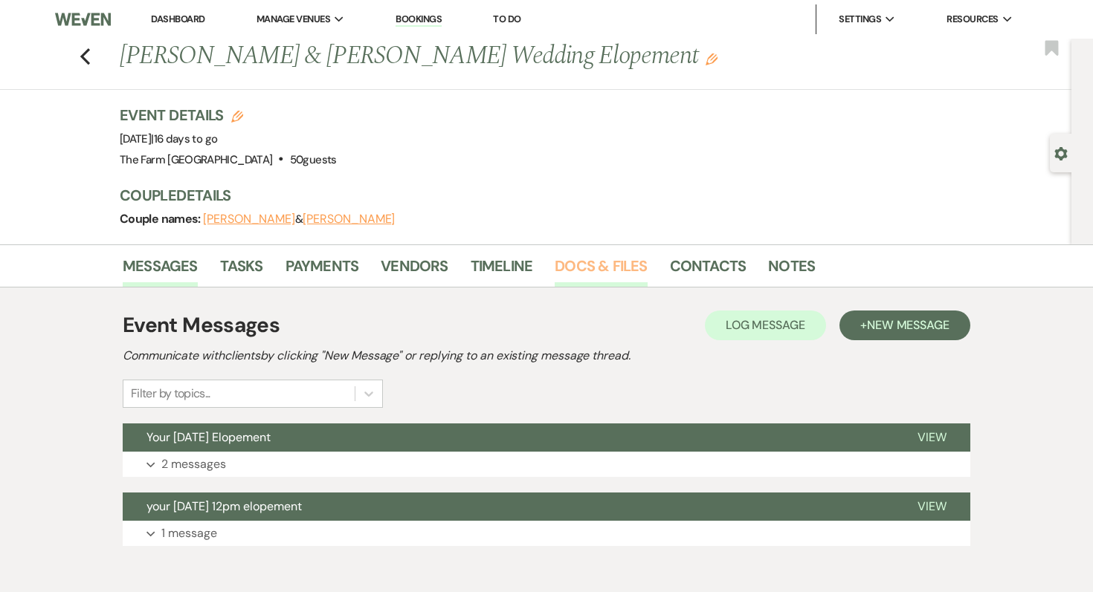
click at [601, 259] on link "Docs & Files" at bounding box center [601, 270] width 92 height 33
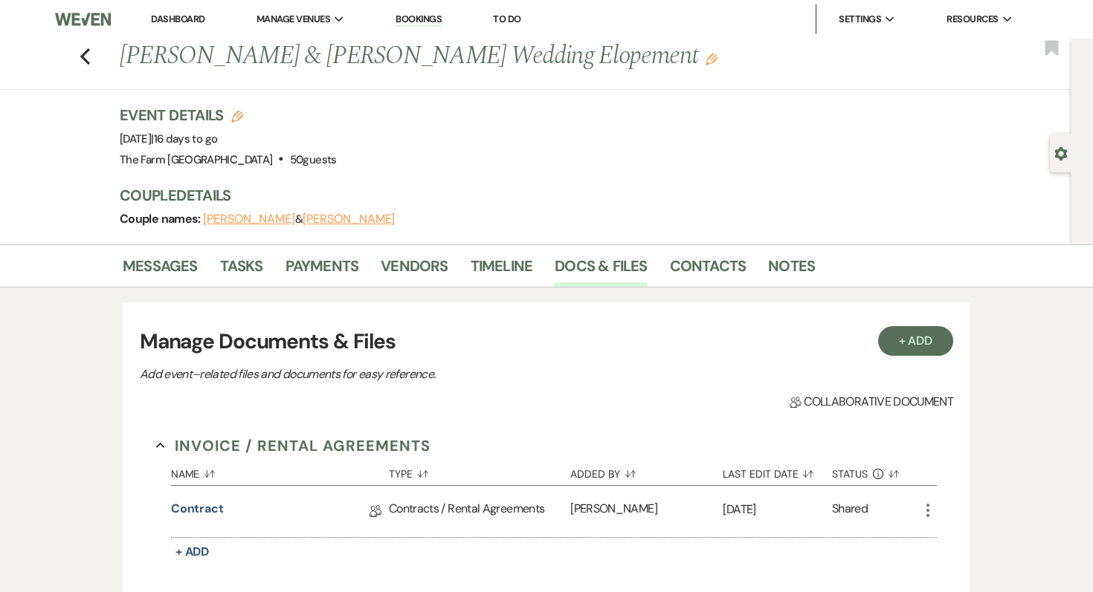
click at [210, 497] on div "Contract Collab Doc" at bounding box center [280, 511] width 218 height 51
click at [210, 512] on link "Contract" at bounding box center [197, 511] width 53 height 23
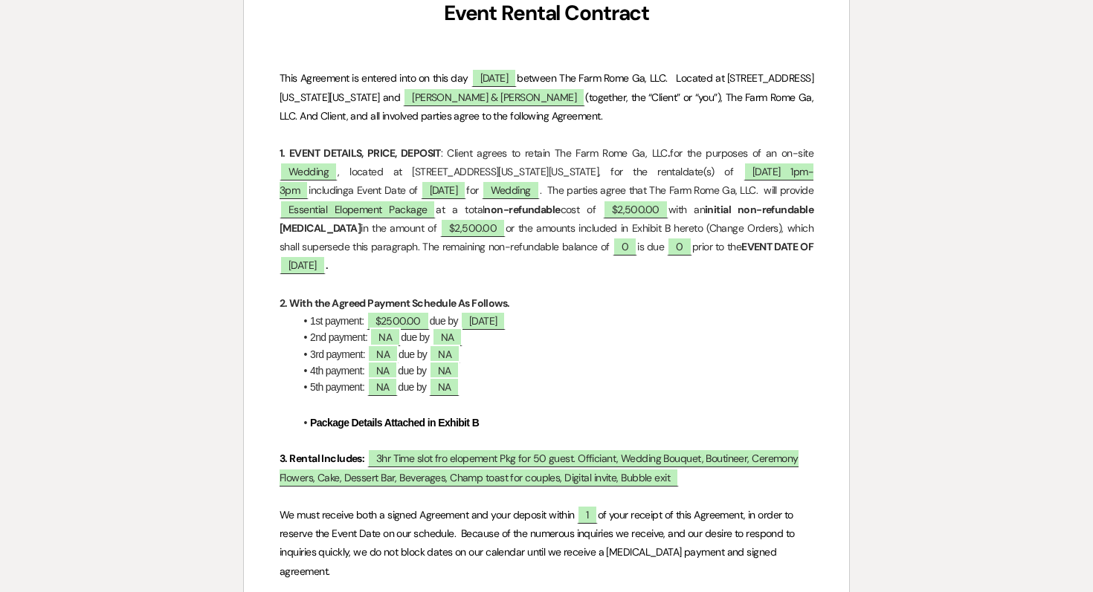
scroll to position [278, 0]
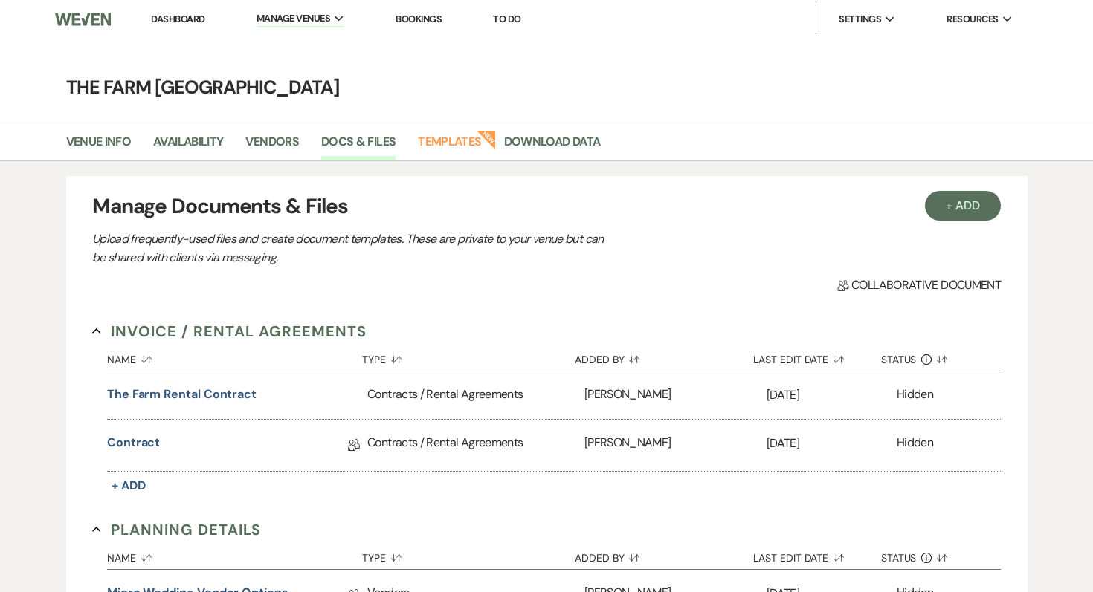
click at [78, 19] on img at bounding box center [83, 19] width 56 height 31
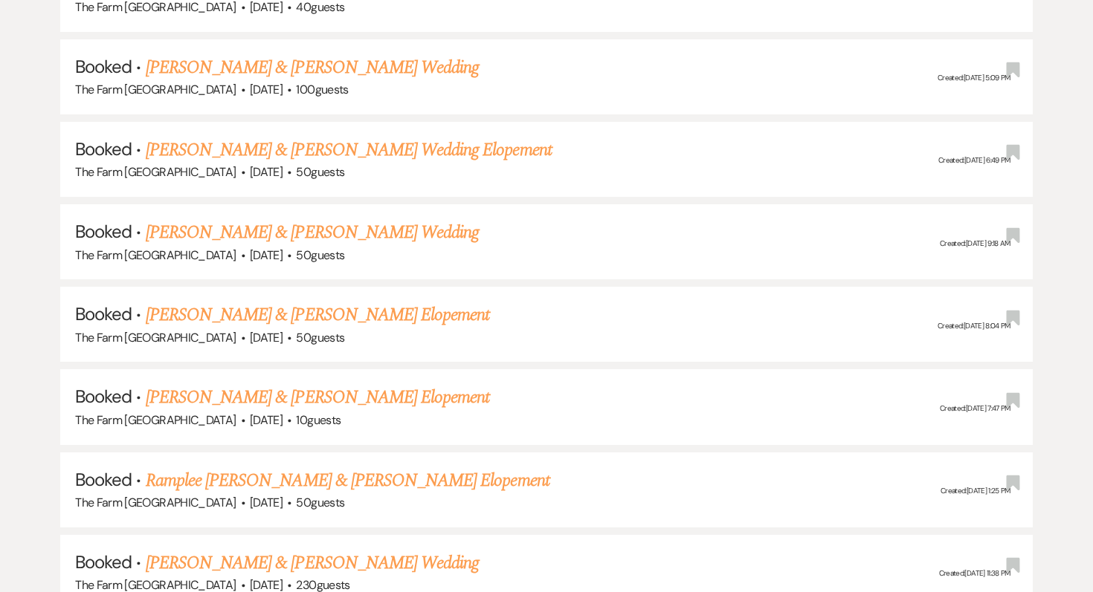
scroll to position [966, 0]
click at [364, 227] on link "[PERSON_NAME] & [PERSON_NAME] Wedding" at bounding box center [312, 232] width 333 height 27
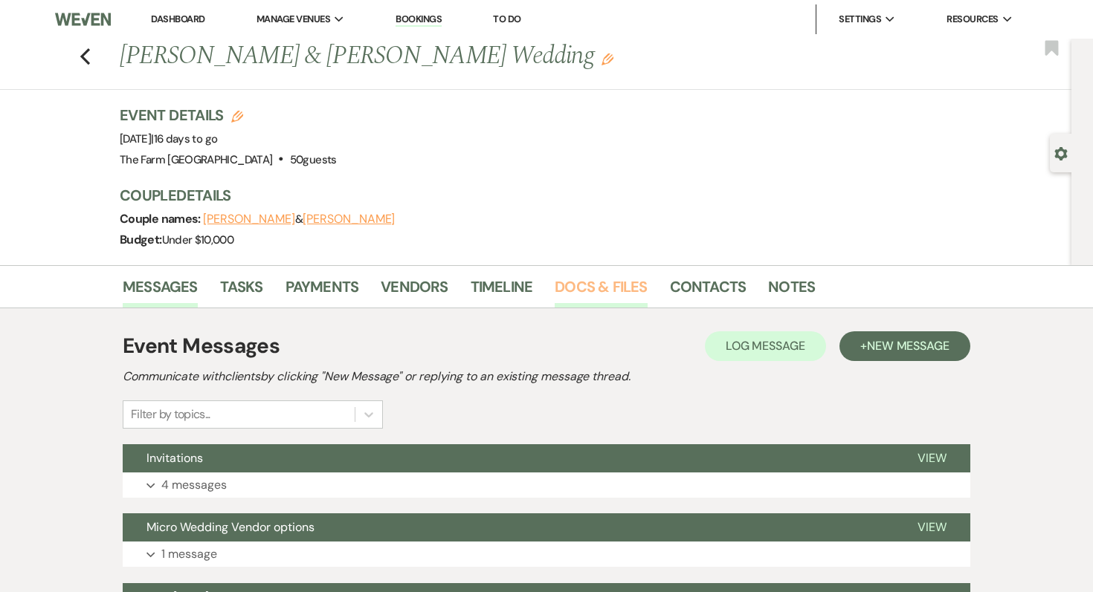
click at [610, 290] on link "Docs & Files" at bounding box center [601, 291] width 92 height 33
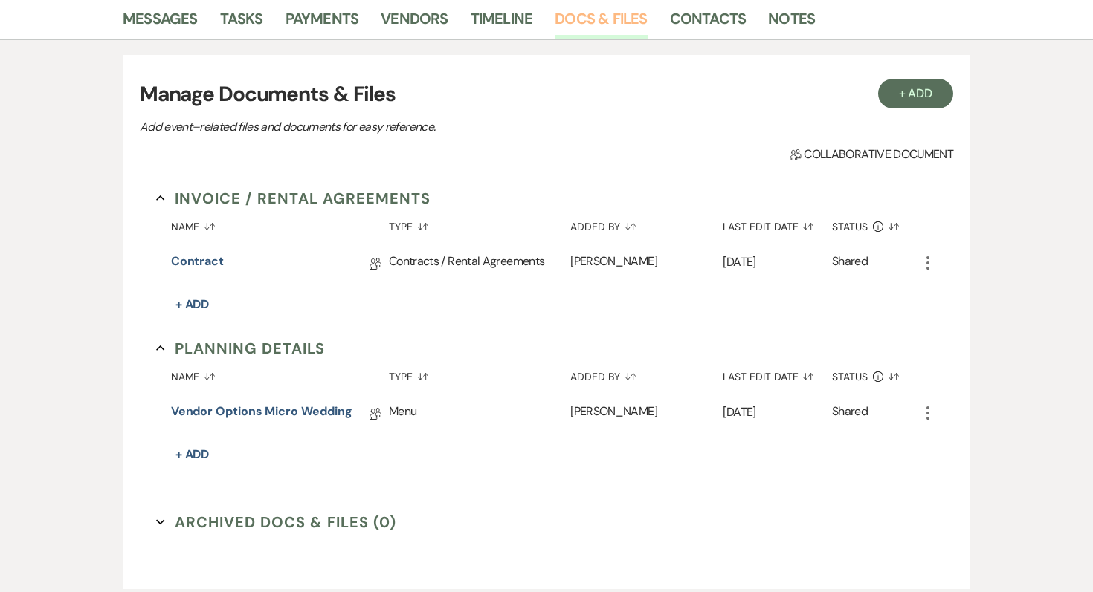
scroll to position [375, 0]
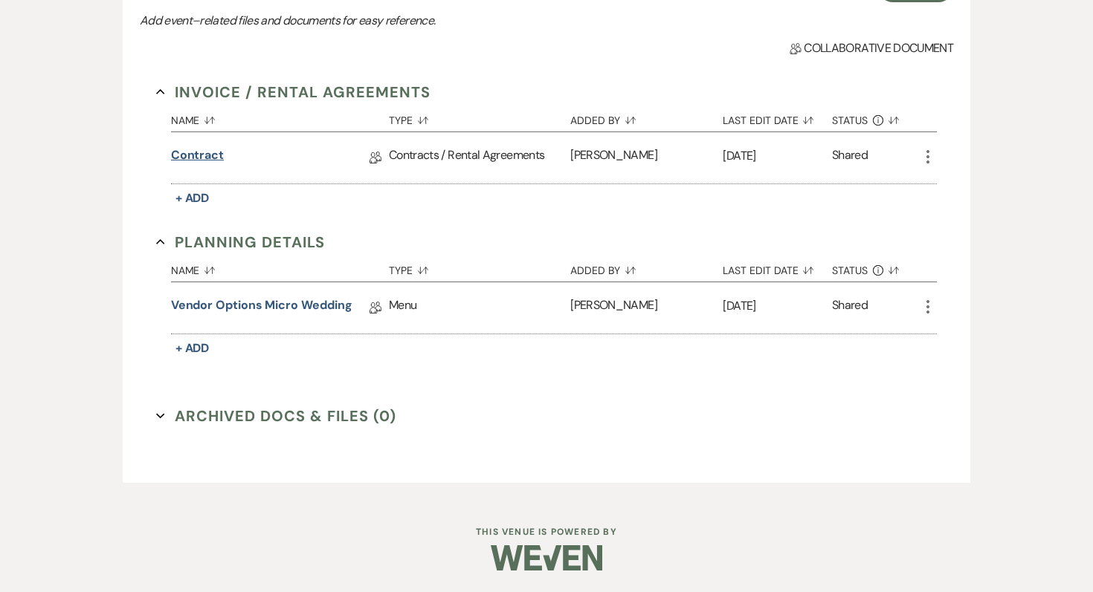
click at [204, 165] on link "Contract" at bounding box center [197, 157] width 53 height 23
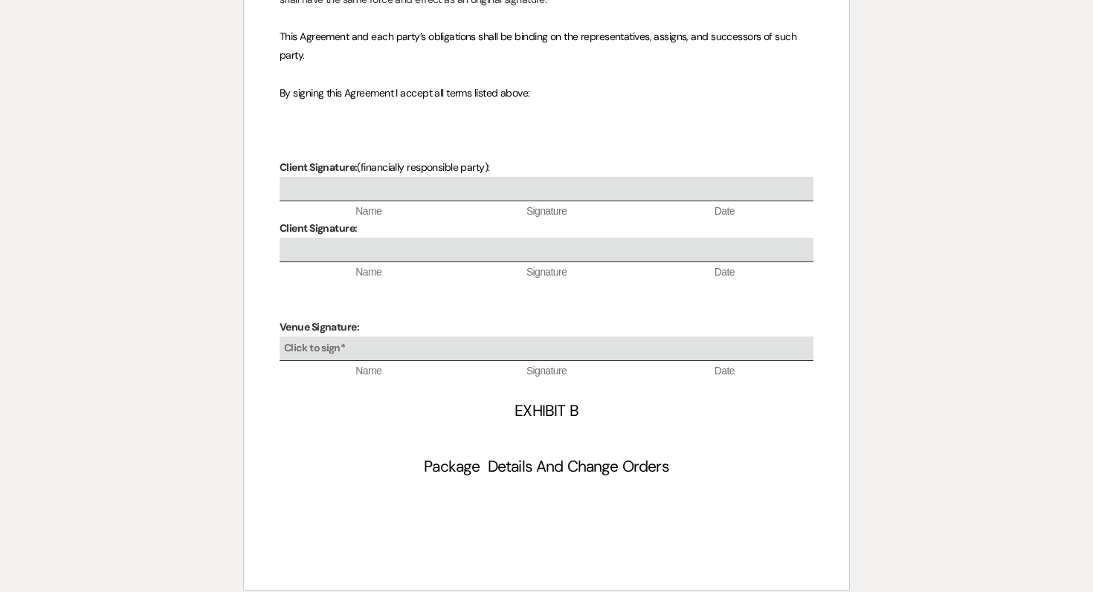
scroll to position [4991, 0]
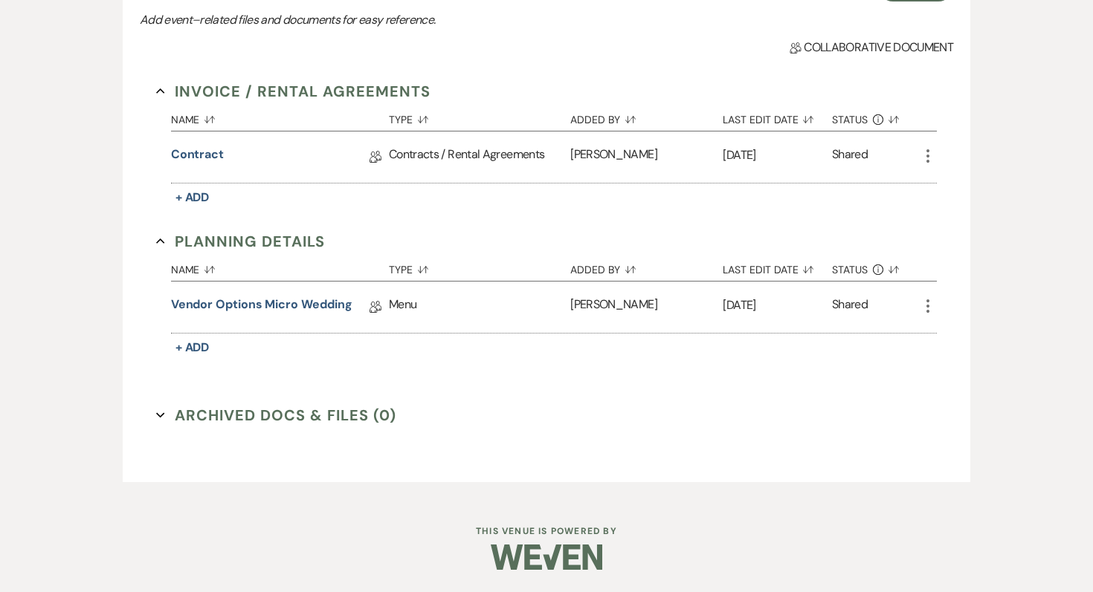
scroll to position [375, 0]
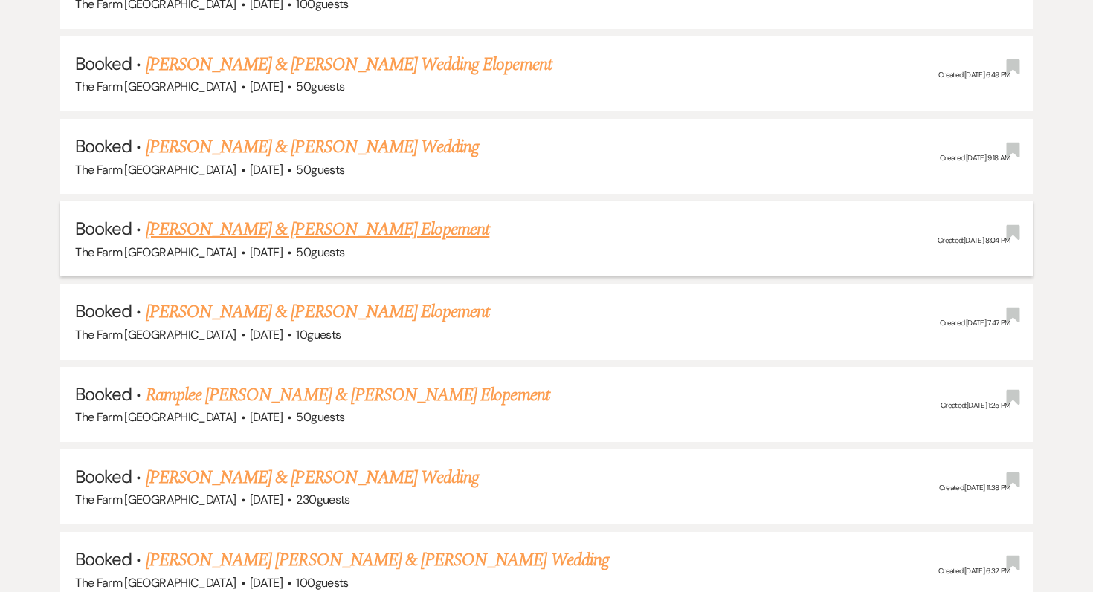
scroll to position [1059, 0]
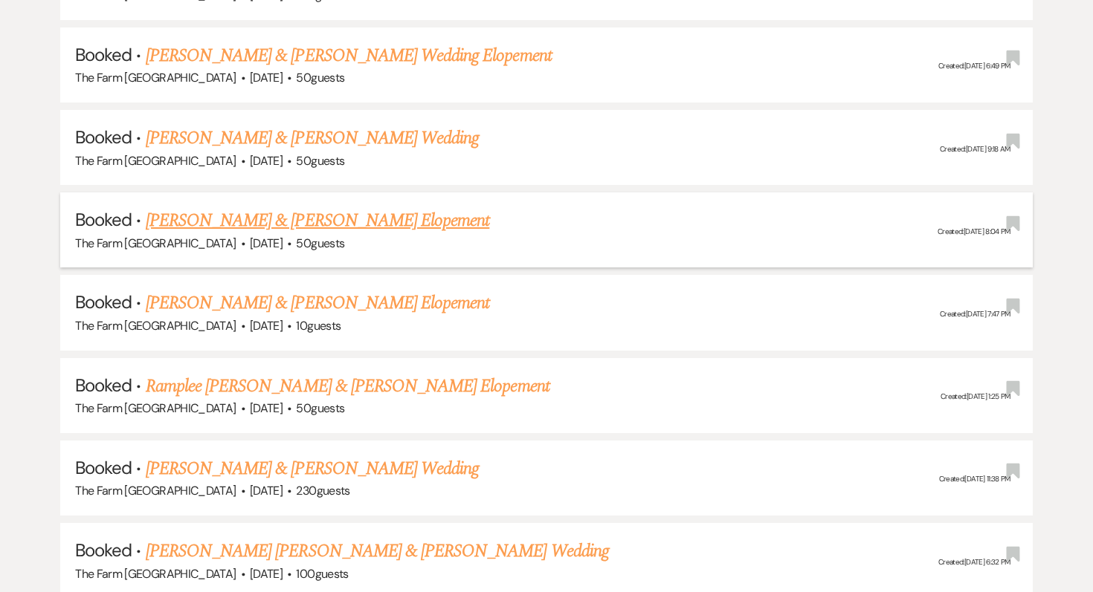
click at [379, 219] on link "Brooke Pittman & Diego Edwards's Elopement" at bounding box center [318, 220] width 344 height 27
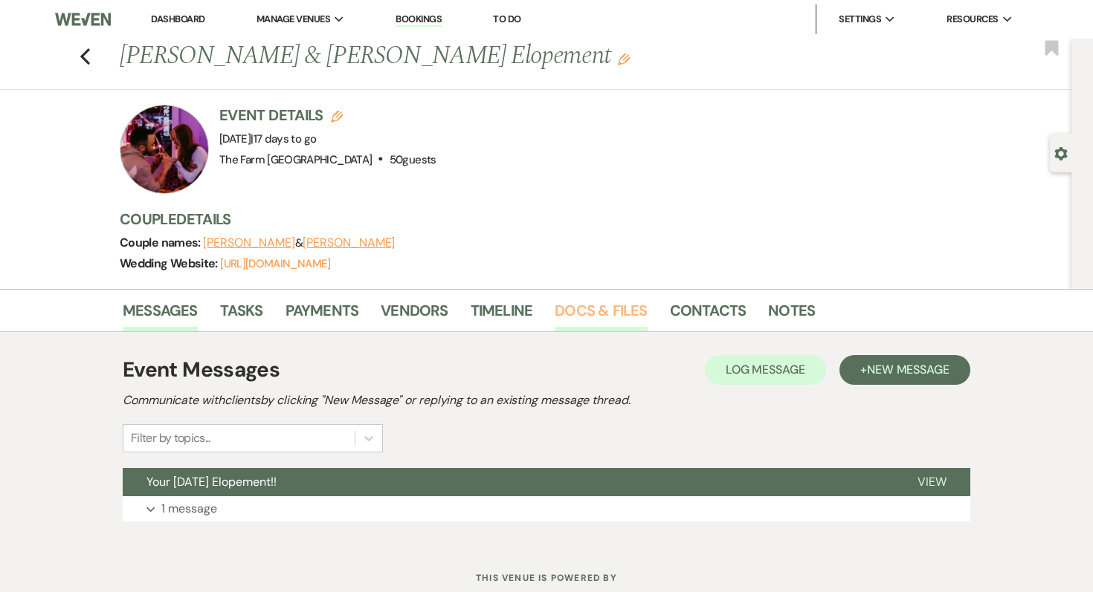
click at [584, 320] on link "Docs & Files" at bounding box center [601, 315] width 92 height 33
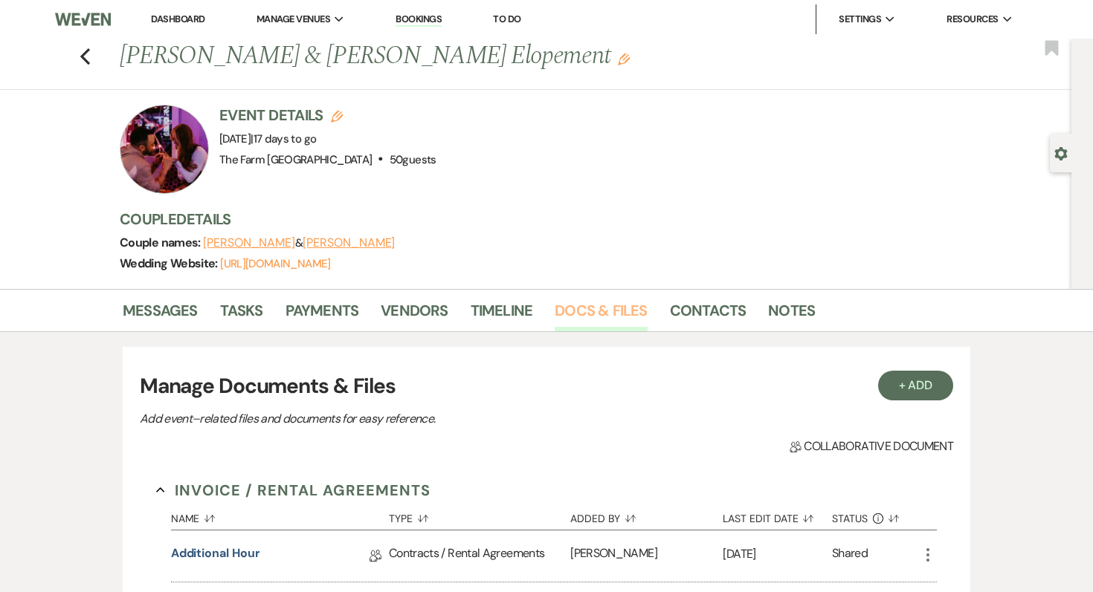
scroll to position [354, 0]
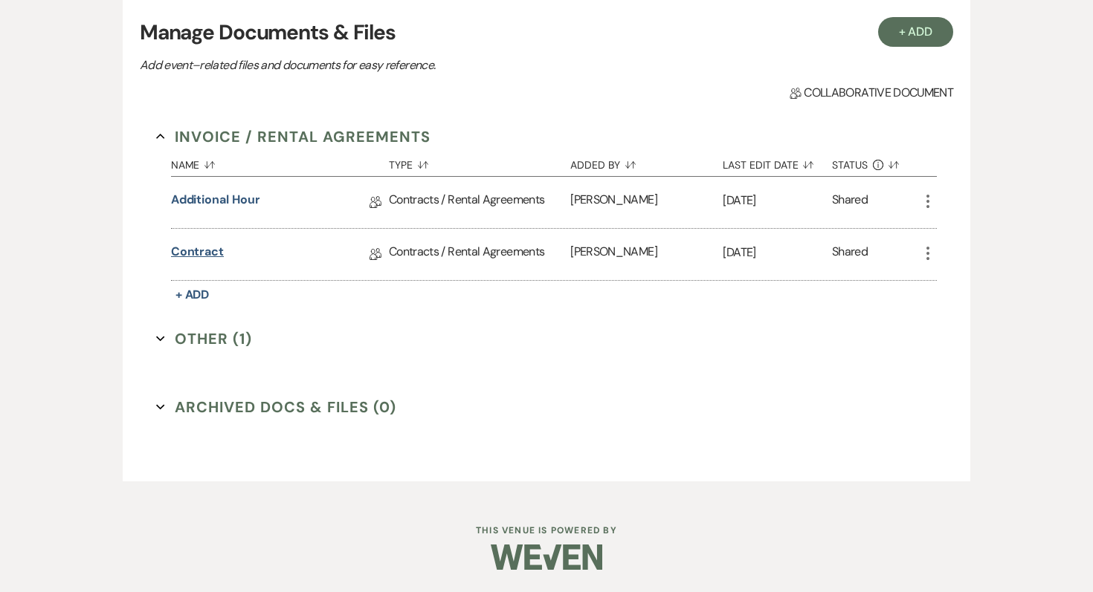
click at [216, 251] on link "Contract" at bounding box center [197, 254] width 53 height 23
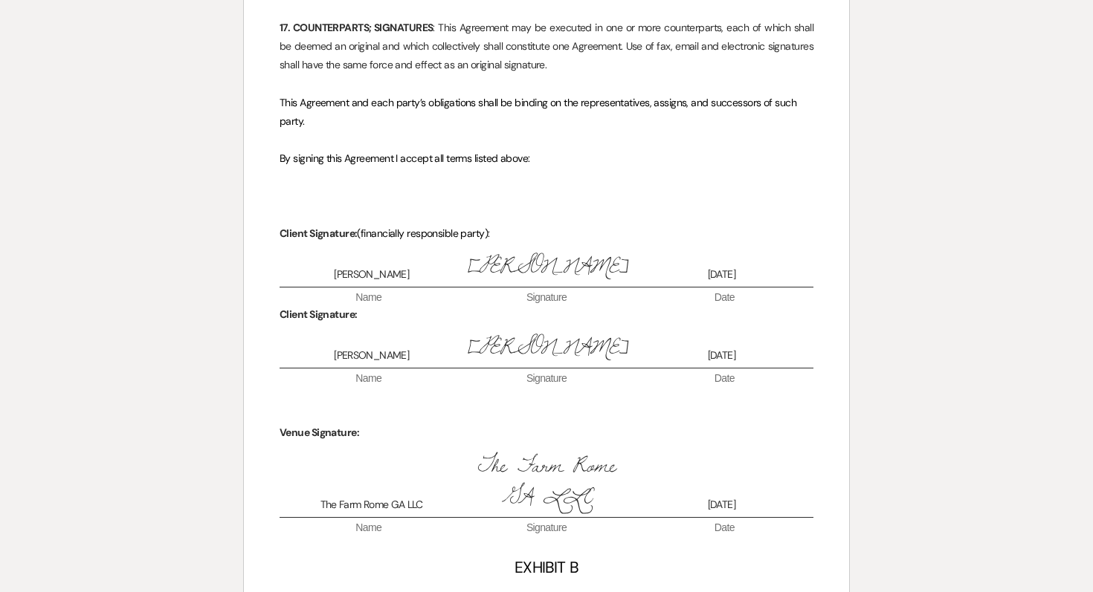
scroll to position [5063, 0]
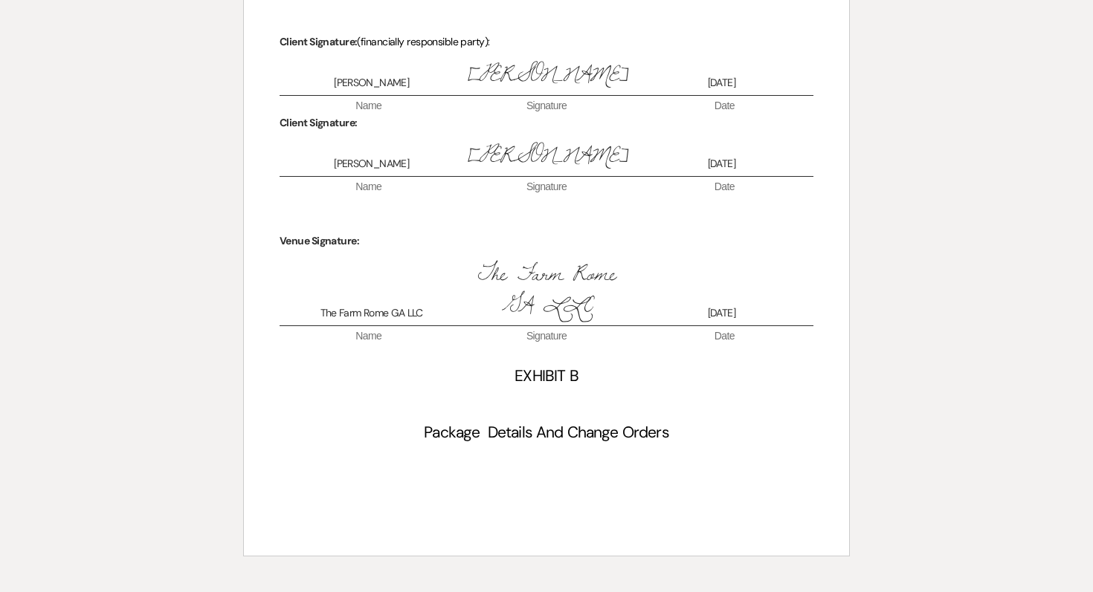
scroll to position [354, 0]
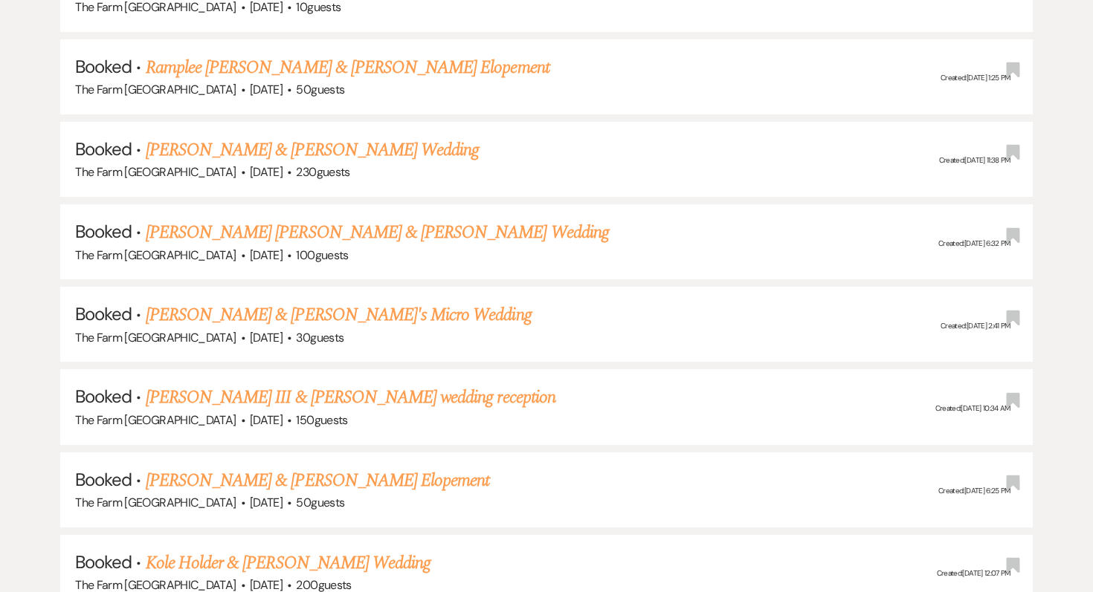
scroll to position [1383, 0]
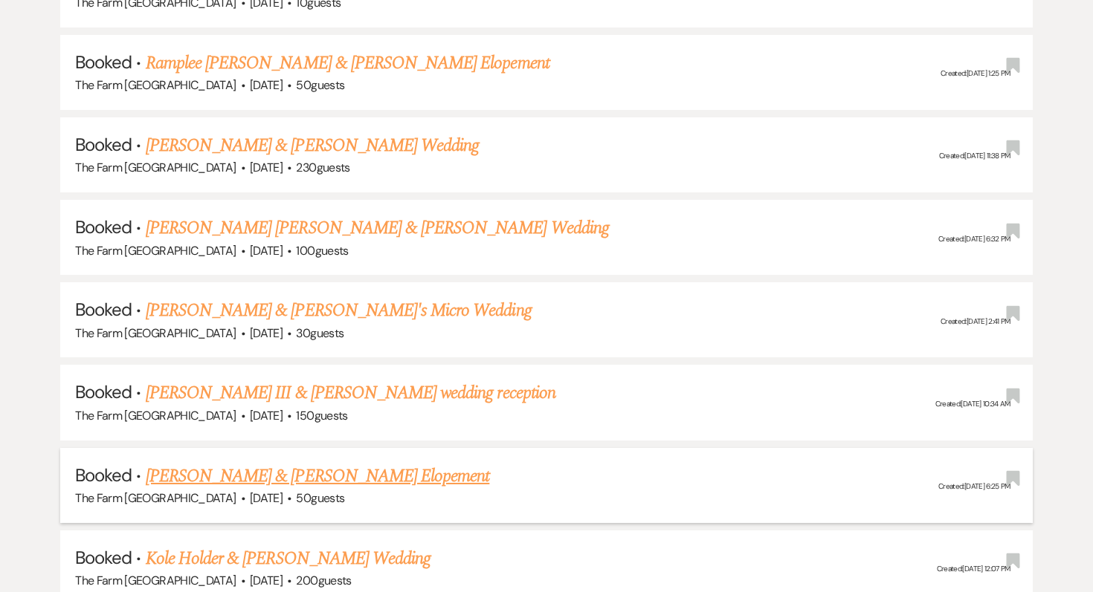
click at [203, 465] on link "Casey Collins & Katie Pope's Elopement" at bounding box center [318, 476] width 344 height 27
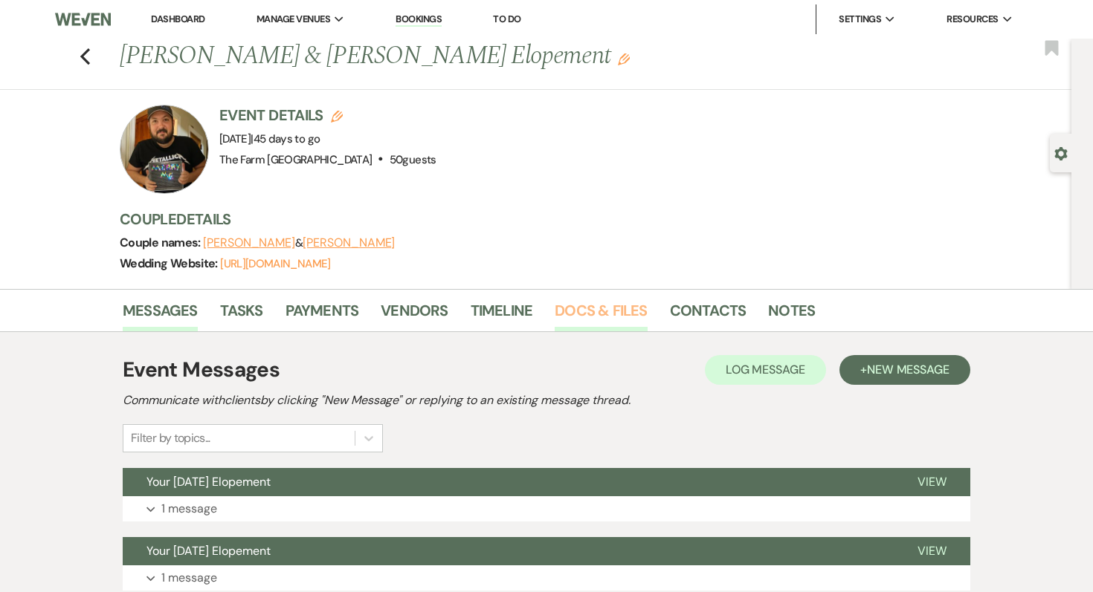
click at [601, 300] on link "Docs & Files" at bounding box center [601, 315] width 92 height 33
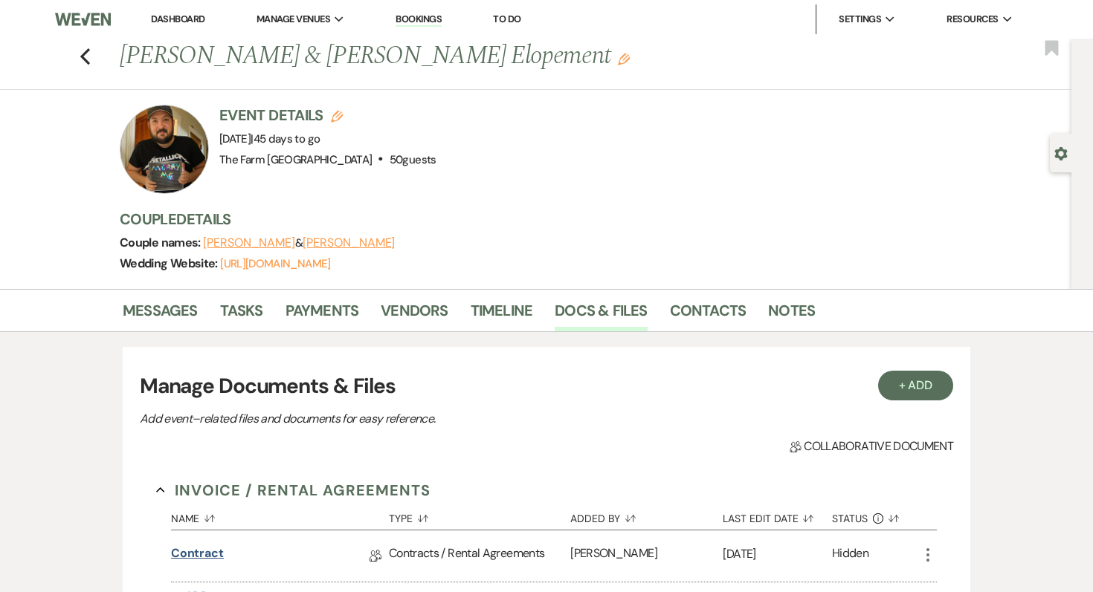
click at [204, 552] on link "Contract" at bounding box center [197, 556] width 53 height 23
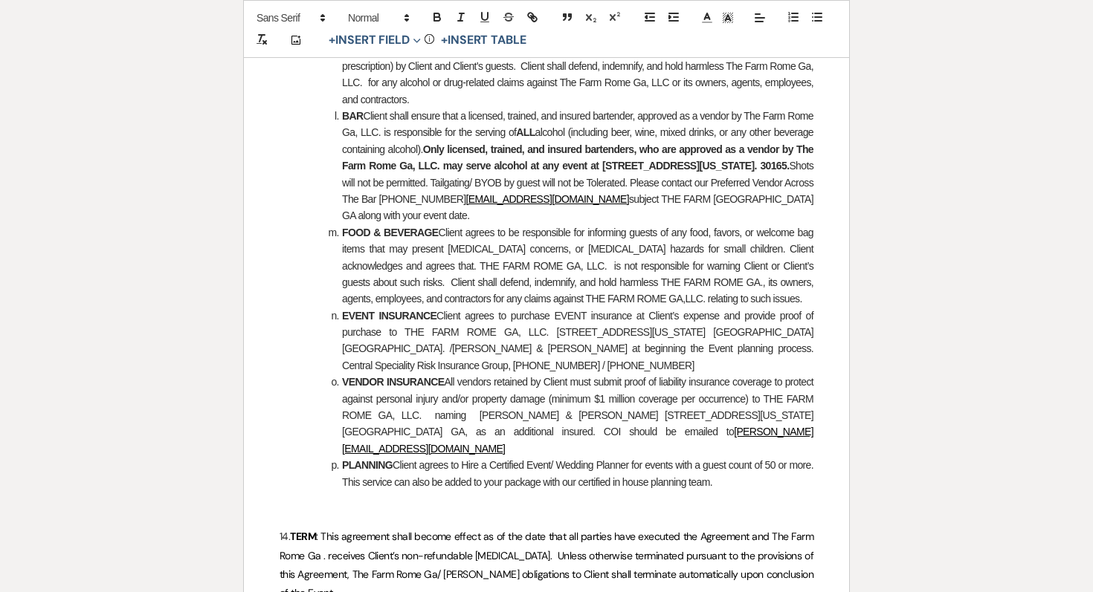
scroll to position [3645, 0]
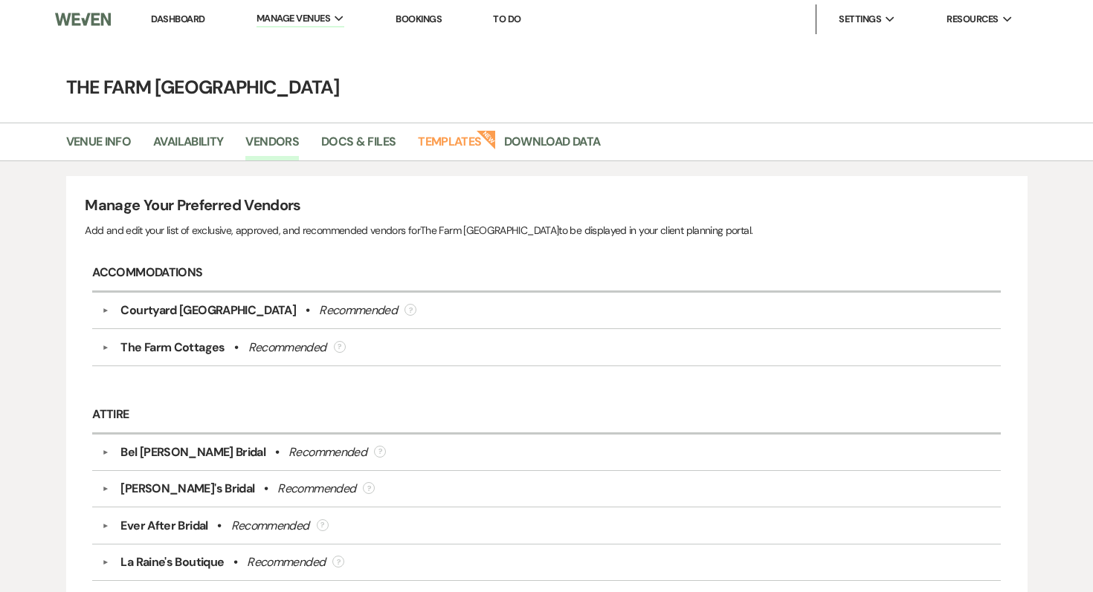
click at [77, 13] on img at bounding box center [83, 19] width 56 height 31
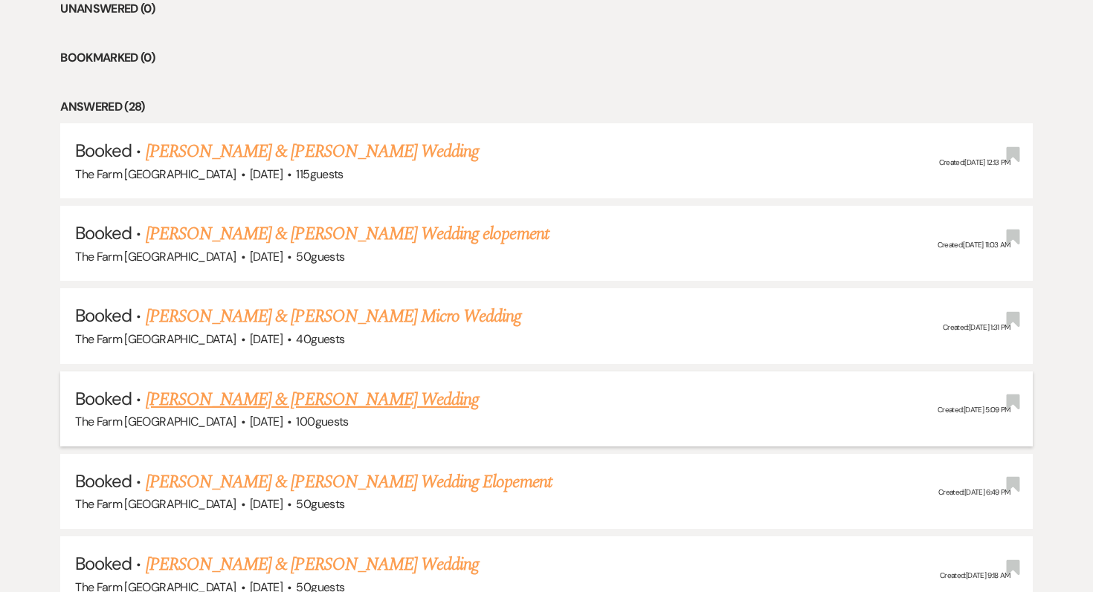
scroll to position [633, 0]
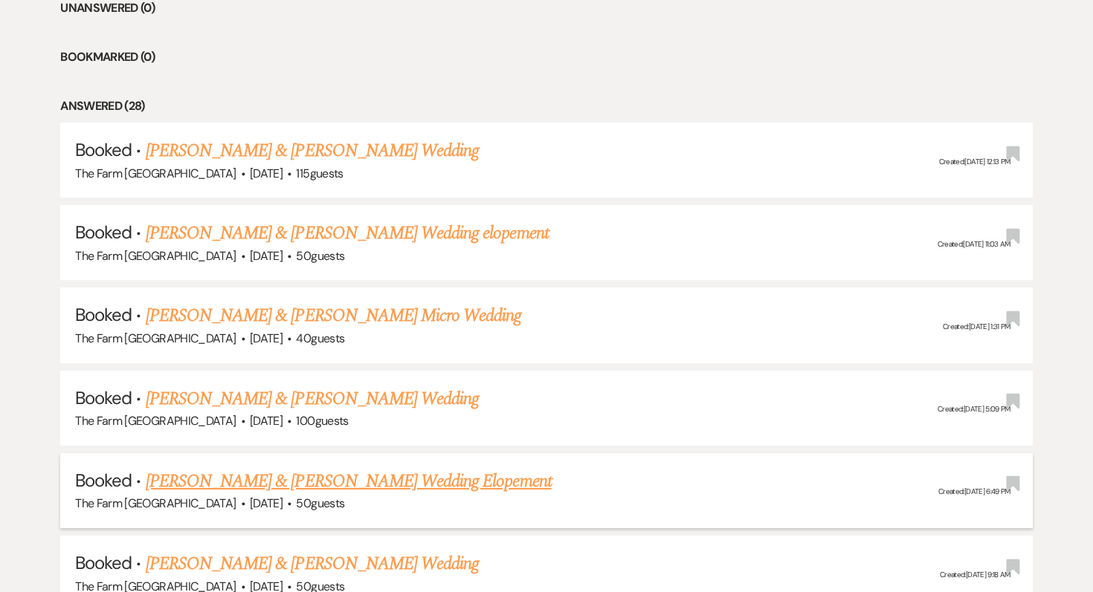
click at [271, 473] on link "[PERSON_NAME] & [PERSON_NAME] Wedding Elopement" at bounding box center [349, 481] width 406 height 27
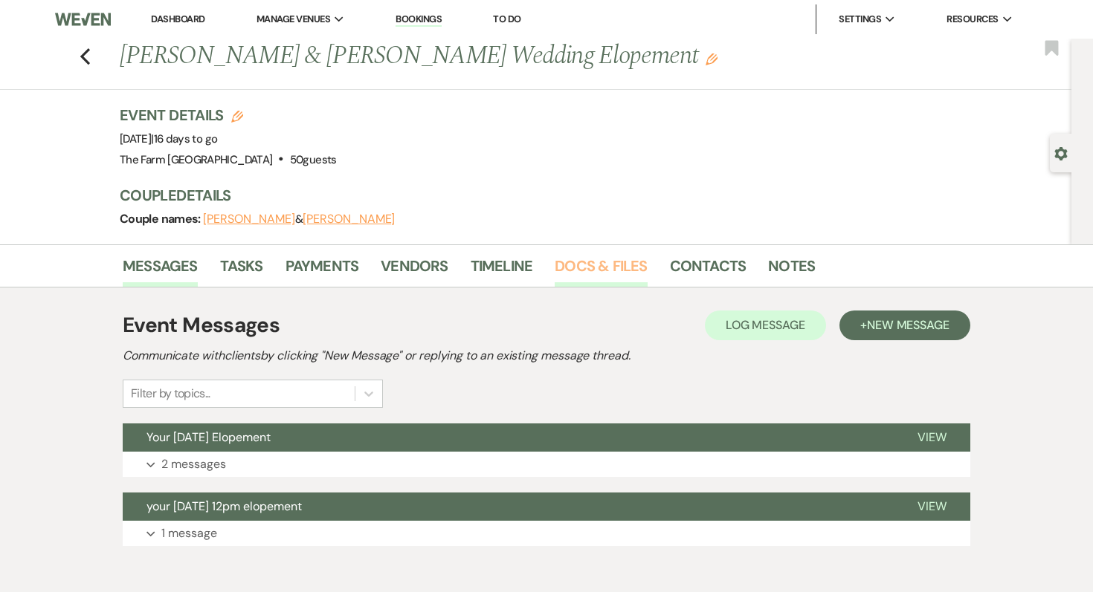
click at [643, 266] on link "Docs & Files" at bounding box center [601, 270] width 92 height 33
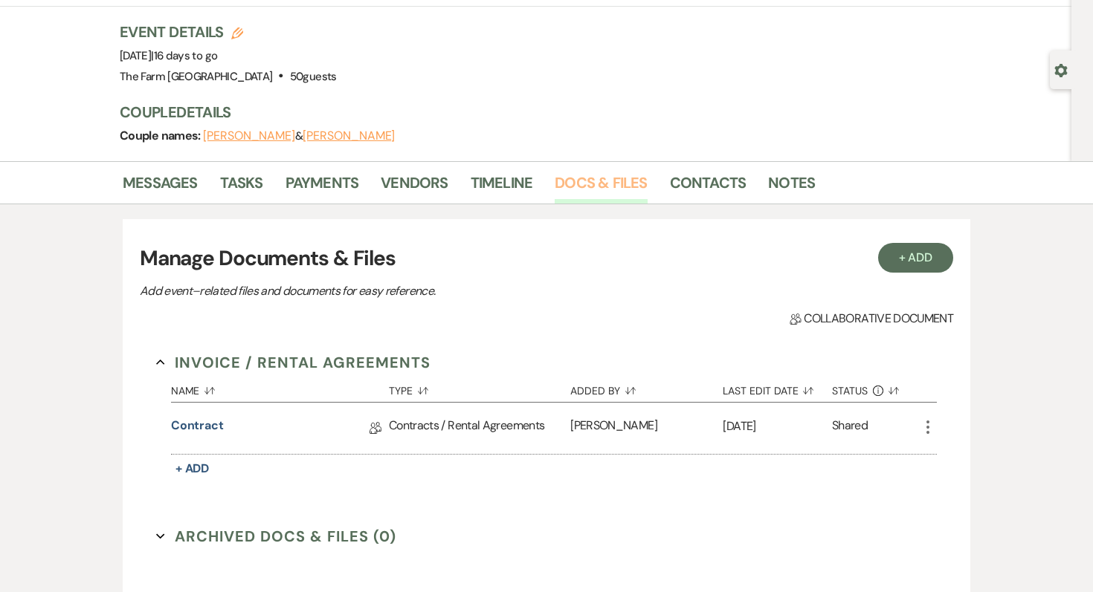
scroll to position [102, 0]
